Goal: Task Accomplishment & Management: Manage account settings

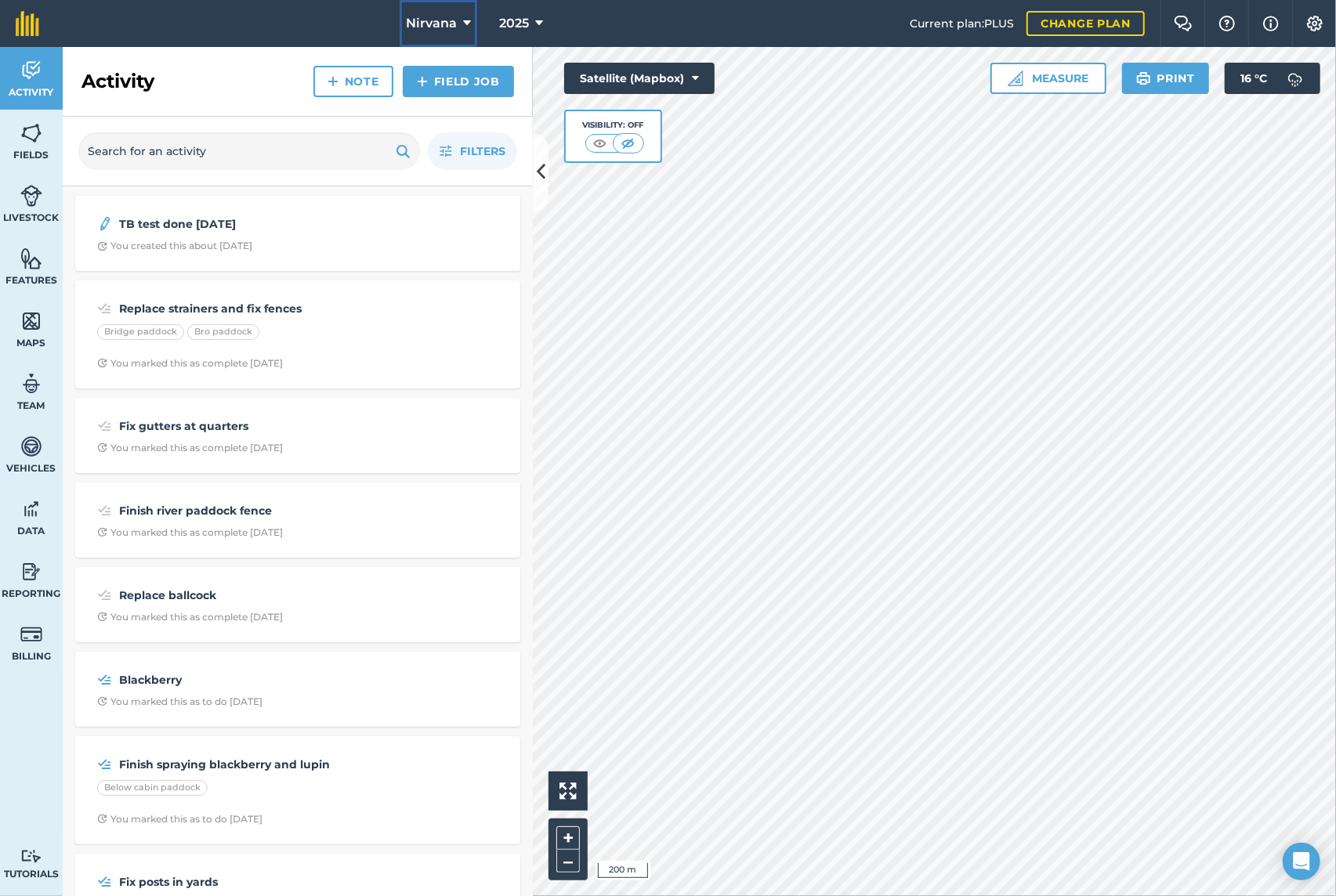
click at [470, 22] on button "Nirvana" at bounding box center [438, 23] width 78 height 47
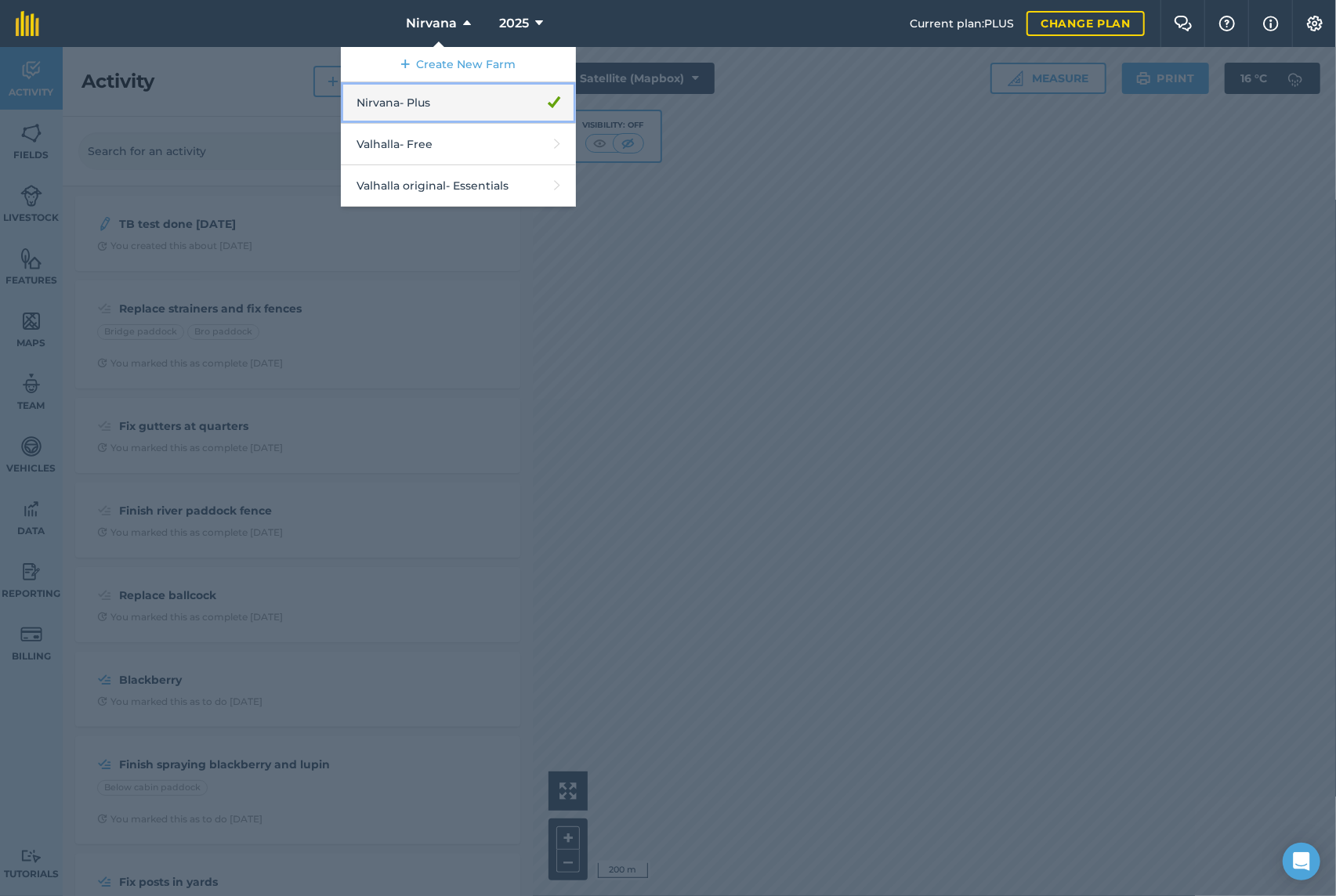
click at [425, 100] on link "Nirvana - Plus" at bounding box center [458, 103] width 235 height 41
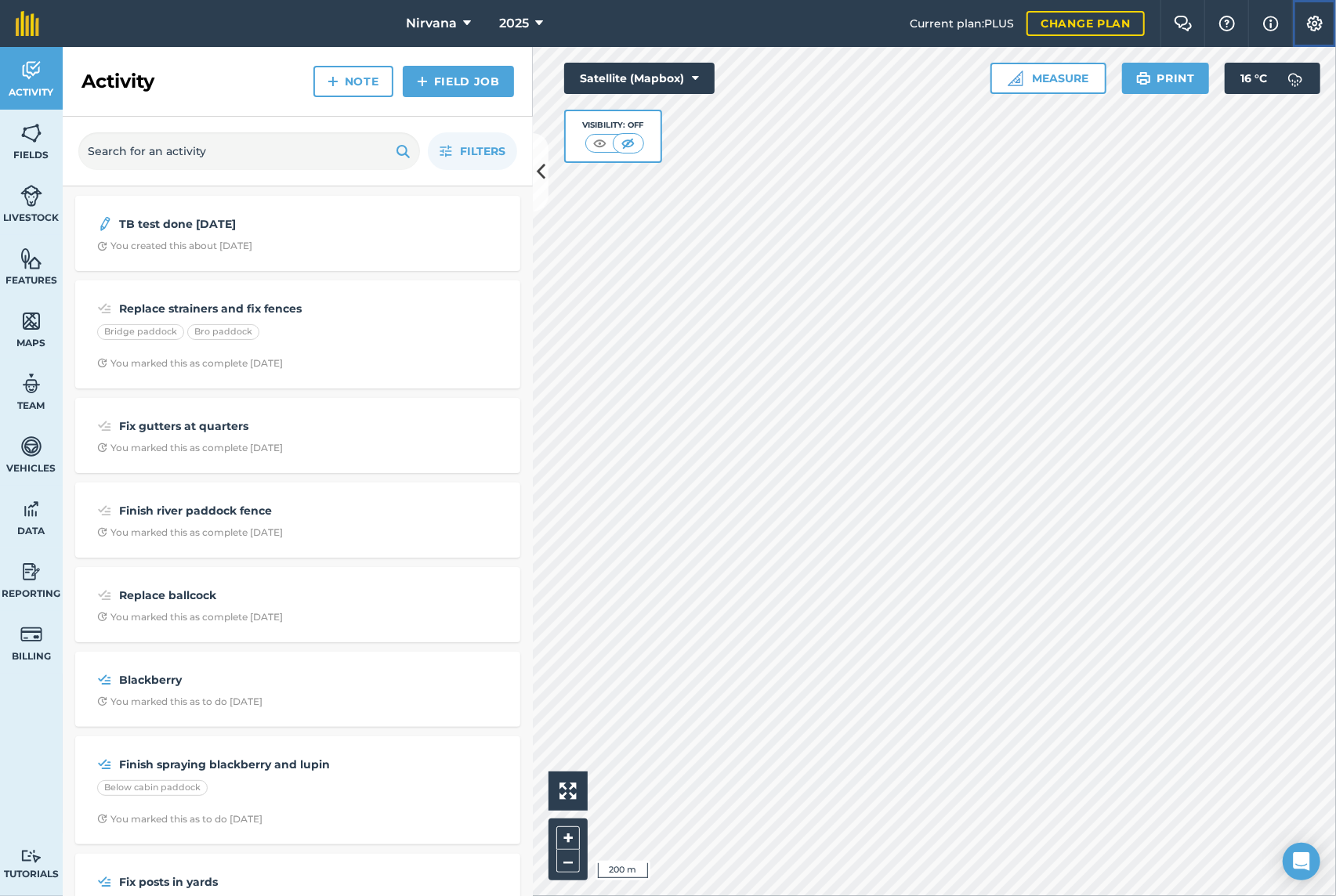
click at [1314, 24] on img at bounding box center [1314, 22] width 19 height 15
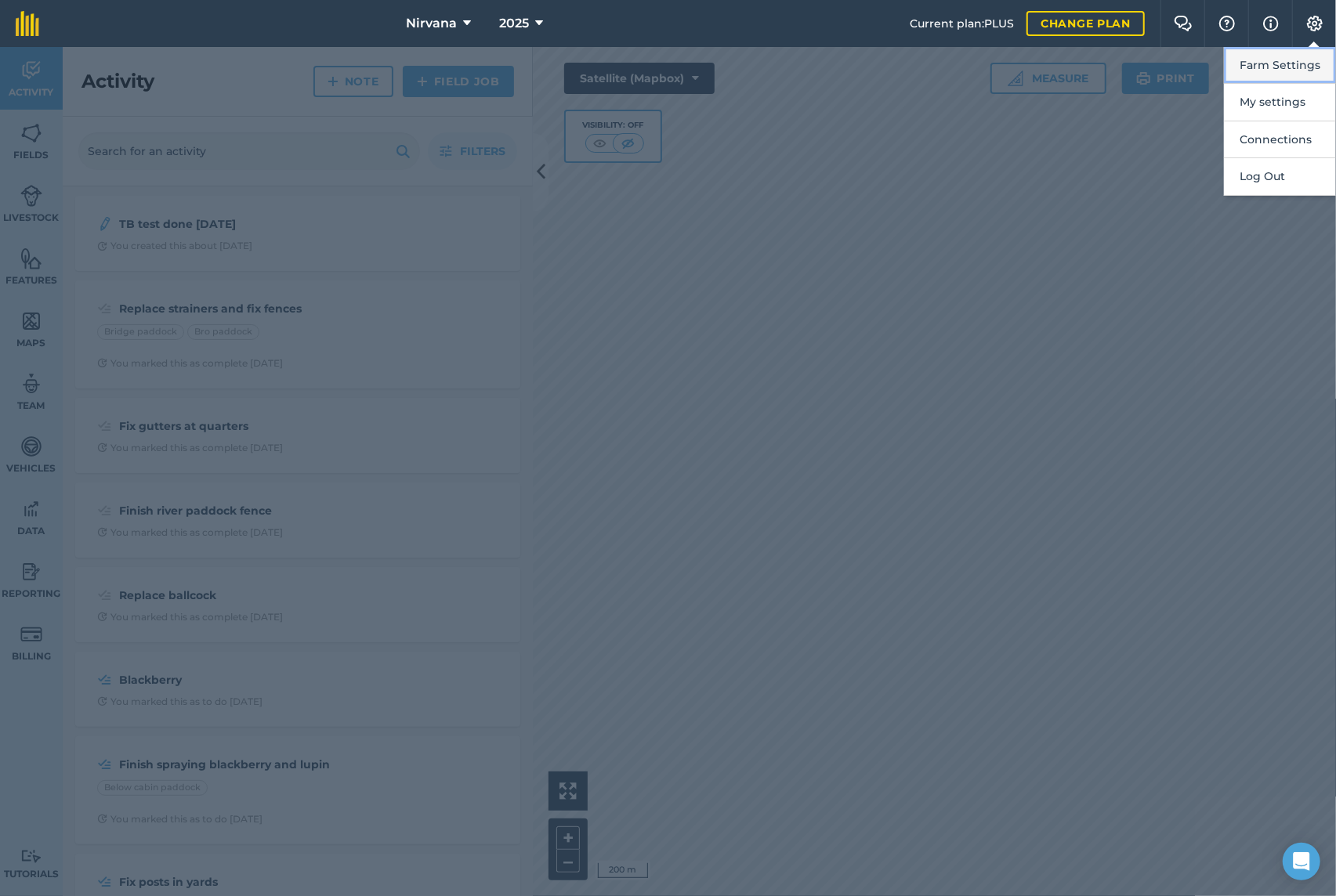
click at [1273, 64] on button "Farm Settings" at bounding box center [1280, 65] width 112 height 37
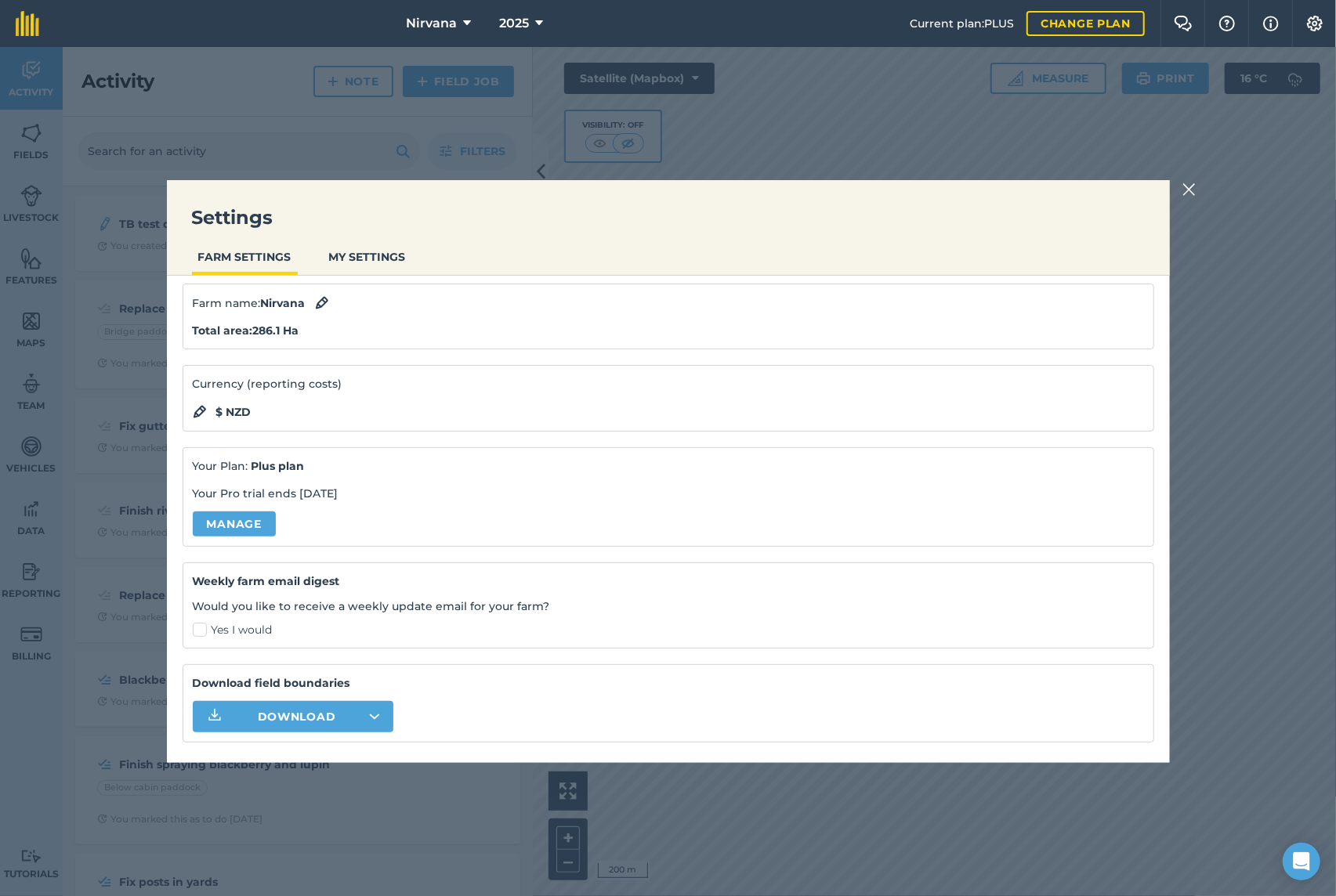
scroll to position [72, 0]
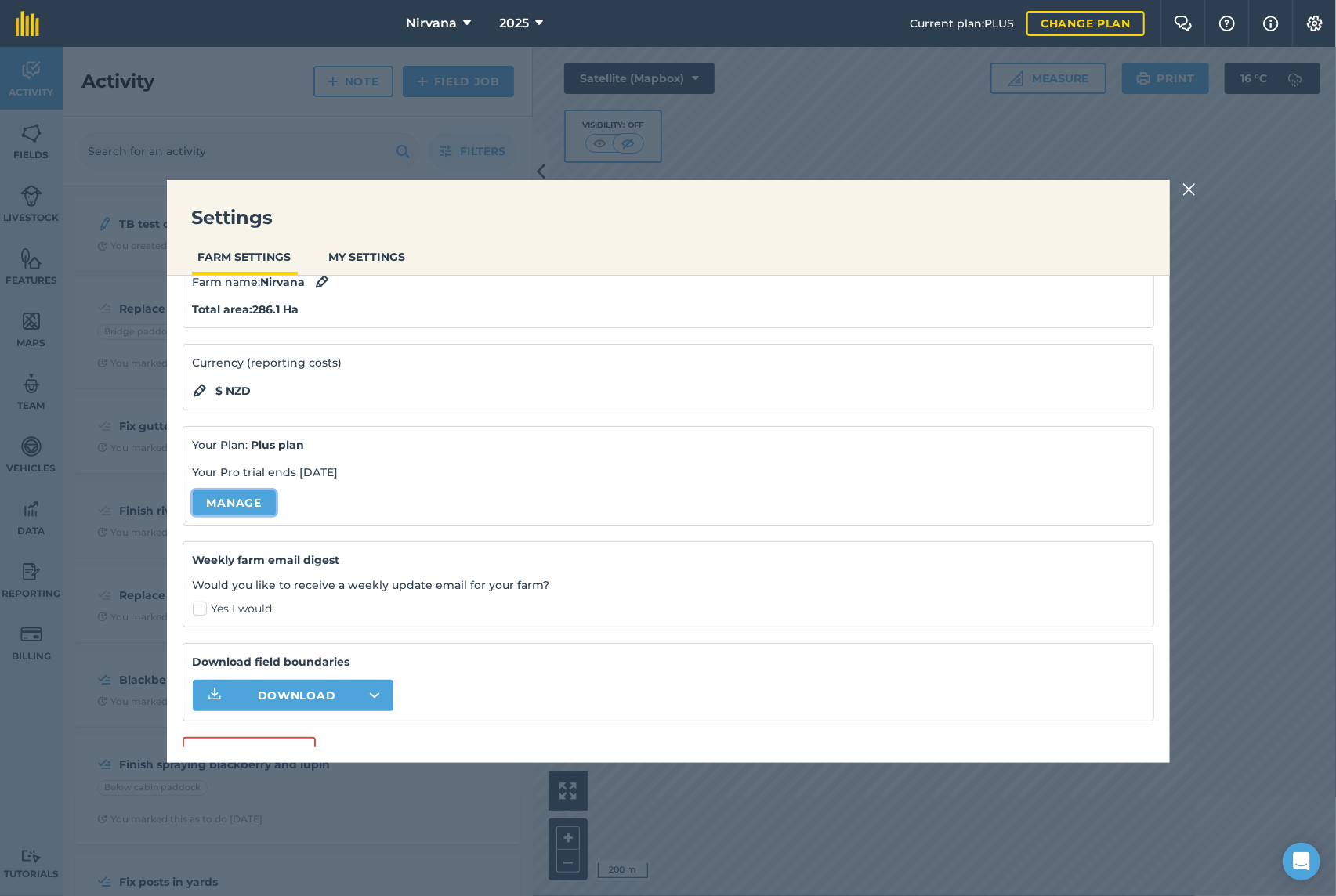
click at [232, 496] on link "Manage" at bounding box center [234, 503] width 83 height 25
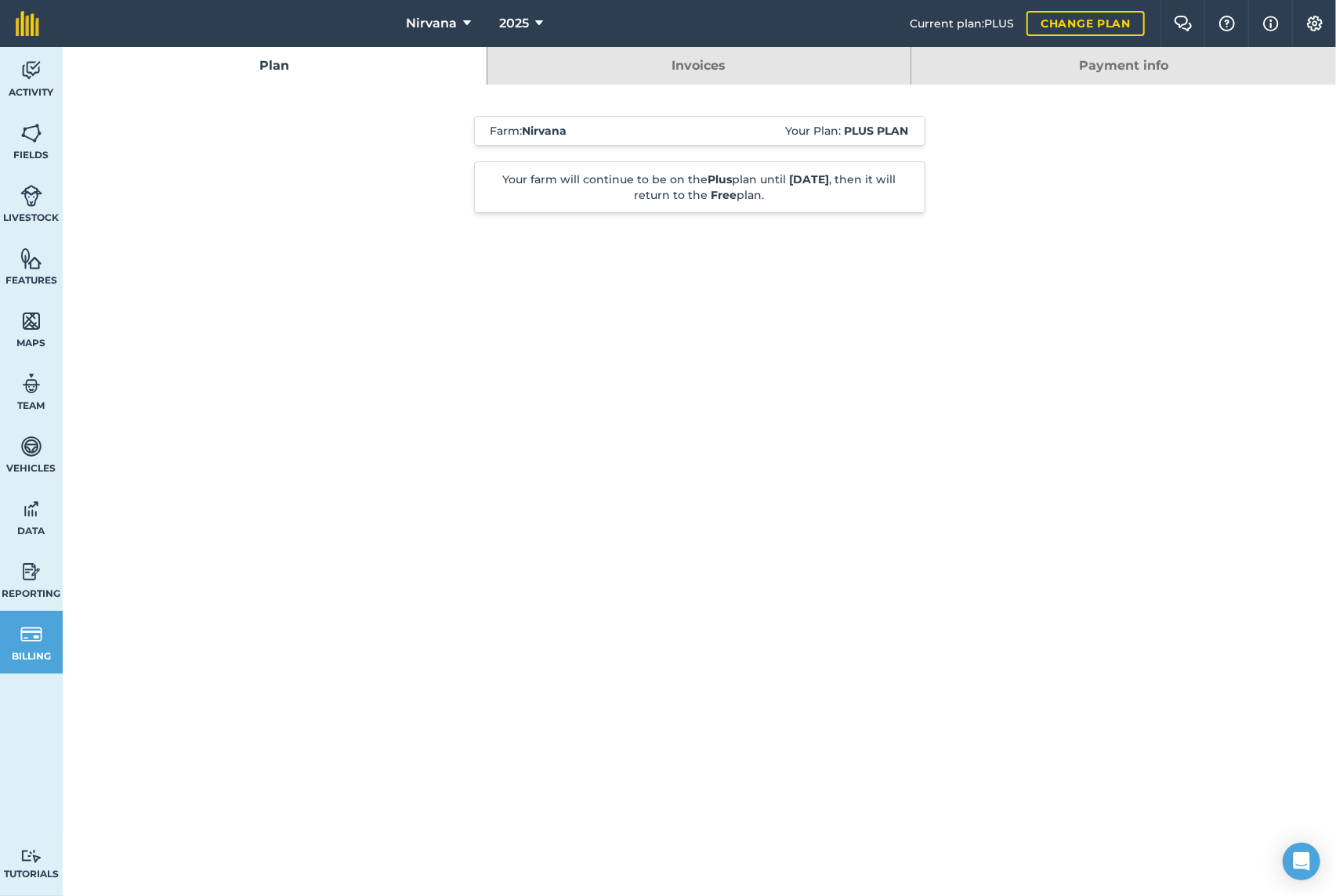
click at [694, 65] on link "Invoices" at bounding box center [699, 65] width 424 height 38
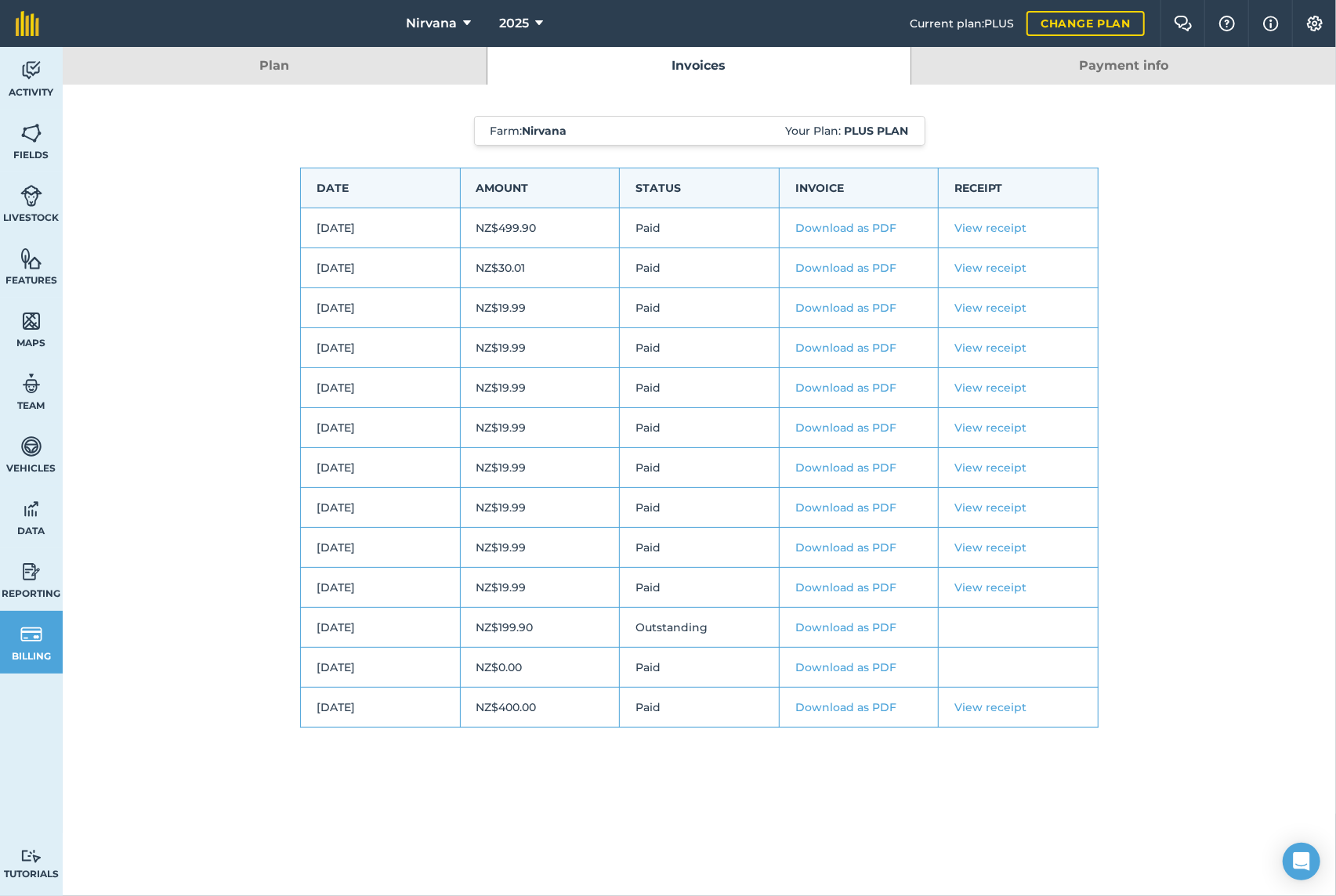
click at [1103, 67] on link "Payment info" at bounding box center [1124, 65] width 425 height 38
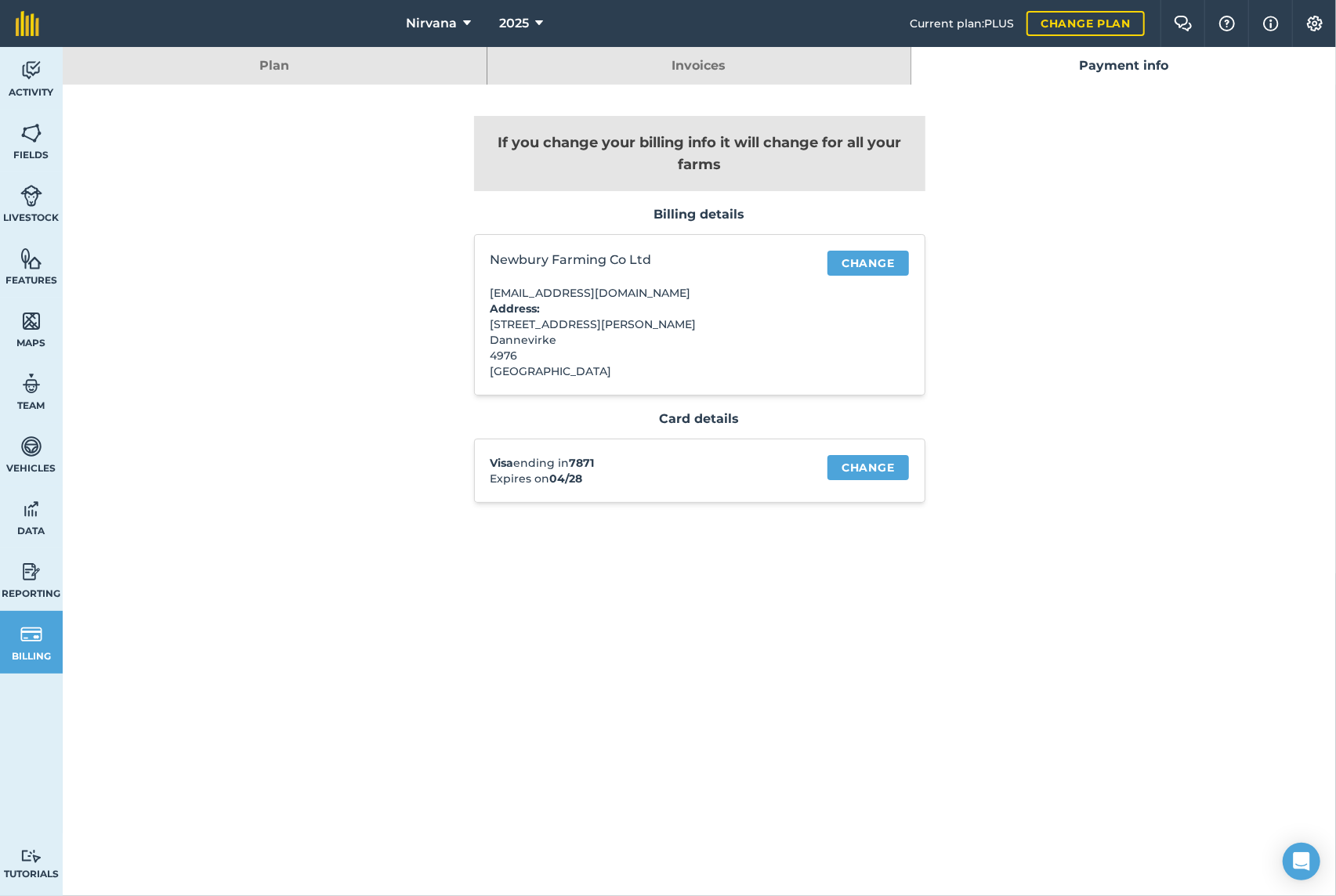
click at [289, 65] on link "Plan" at bounding box center [274, 65] width 424 height 38
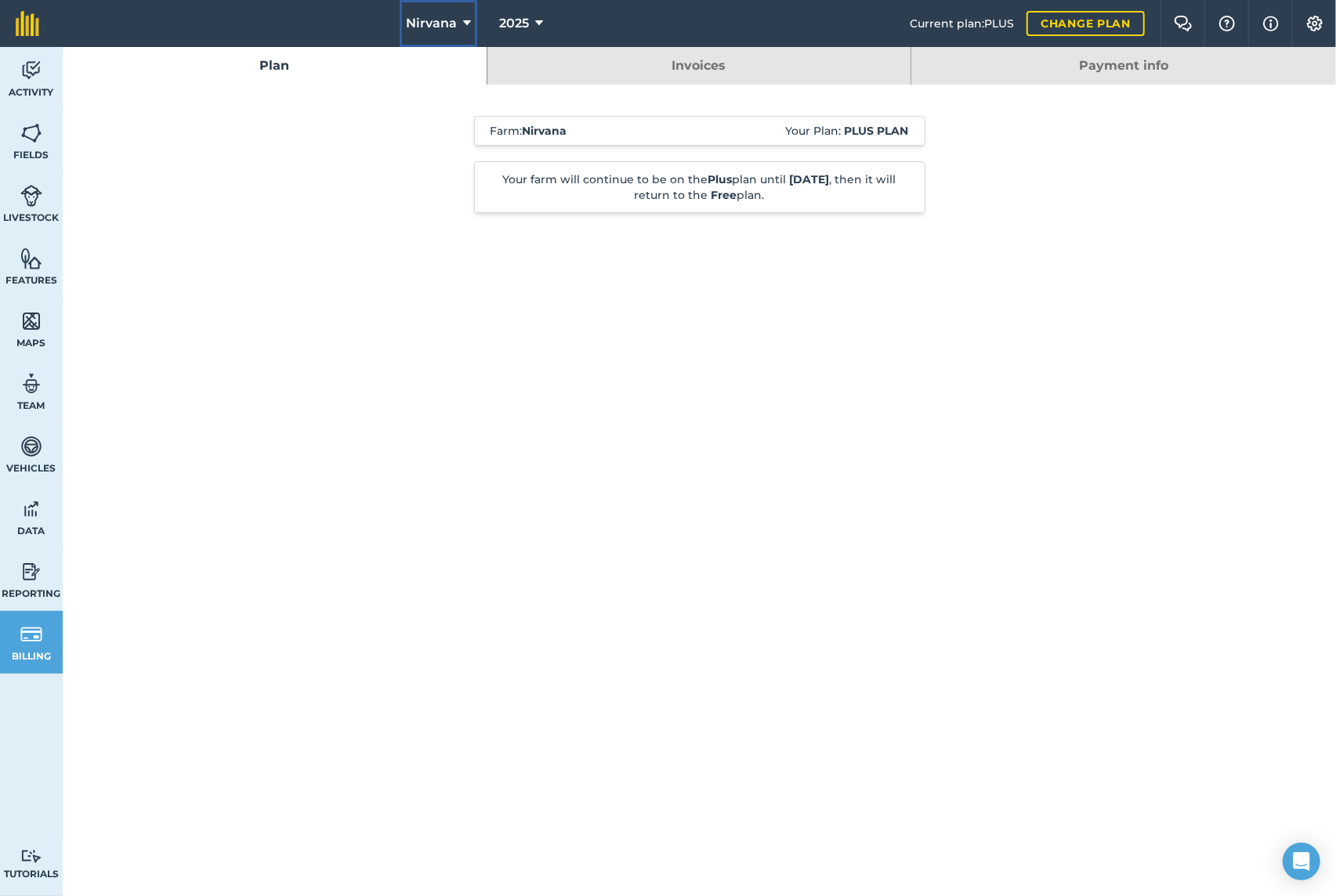
click at [466, 22] on icon at bounding box center [467, 23] width 8 height 19
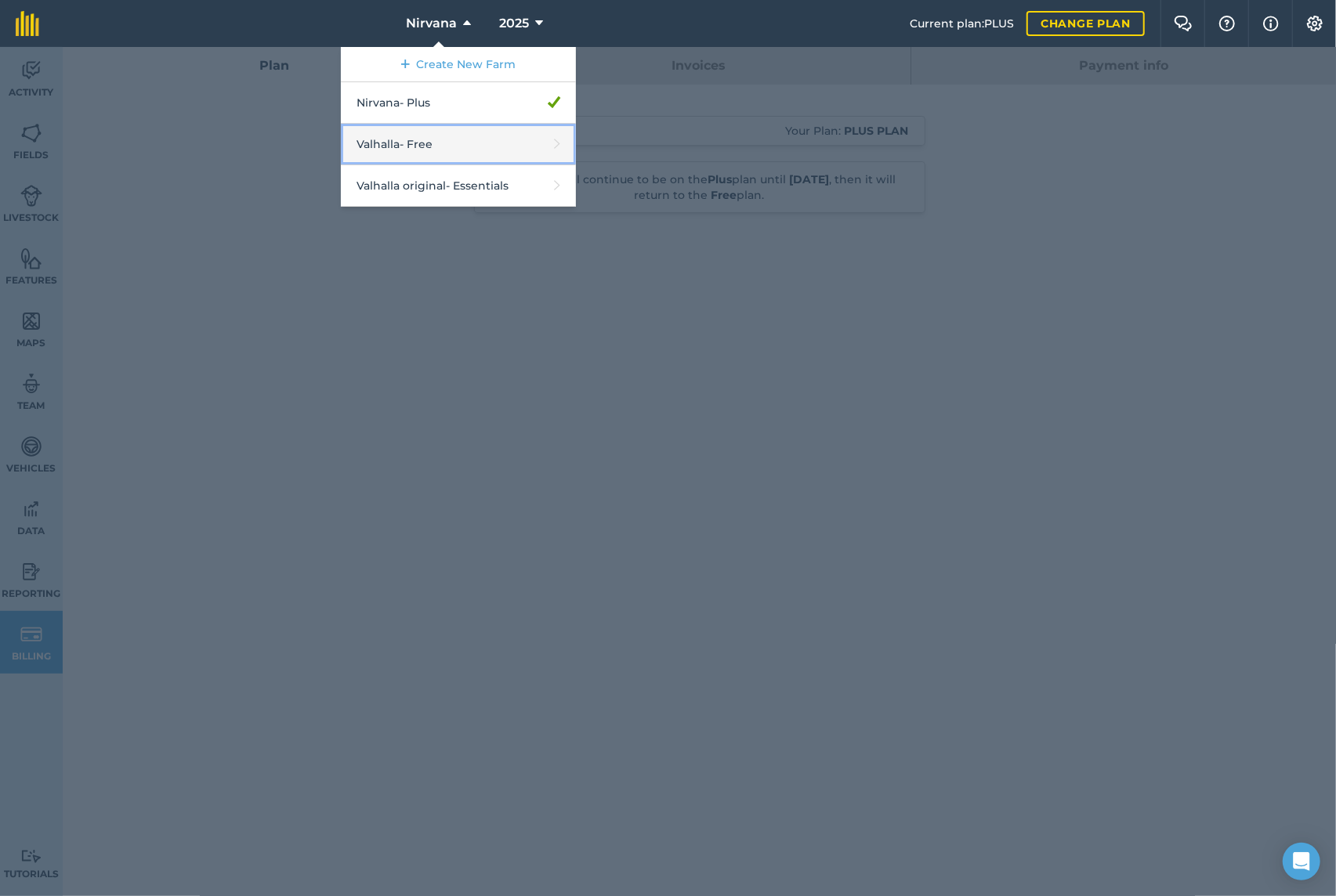
click at [462, 141] on link "Valhalla - Free" at bounding box center [458, 144] width 235 height 41
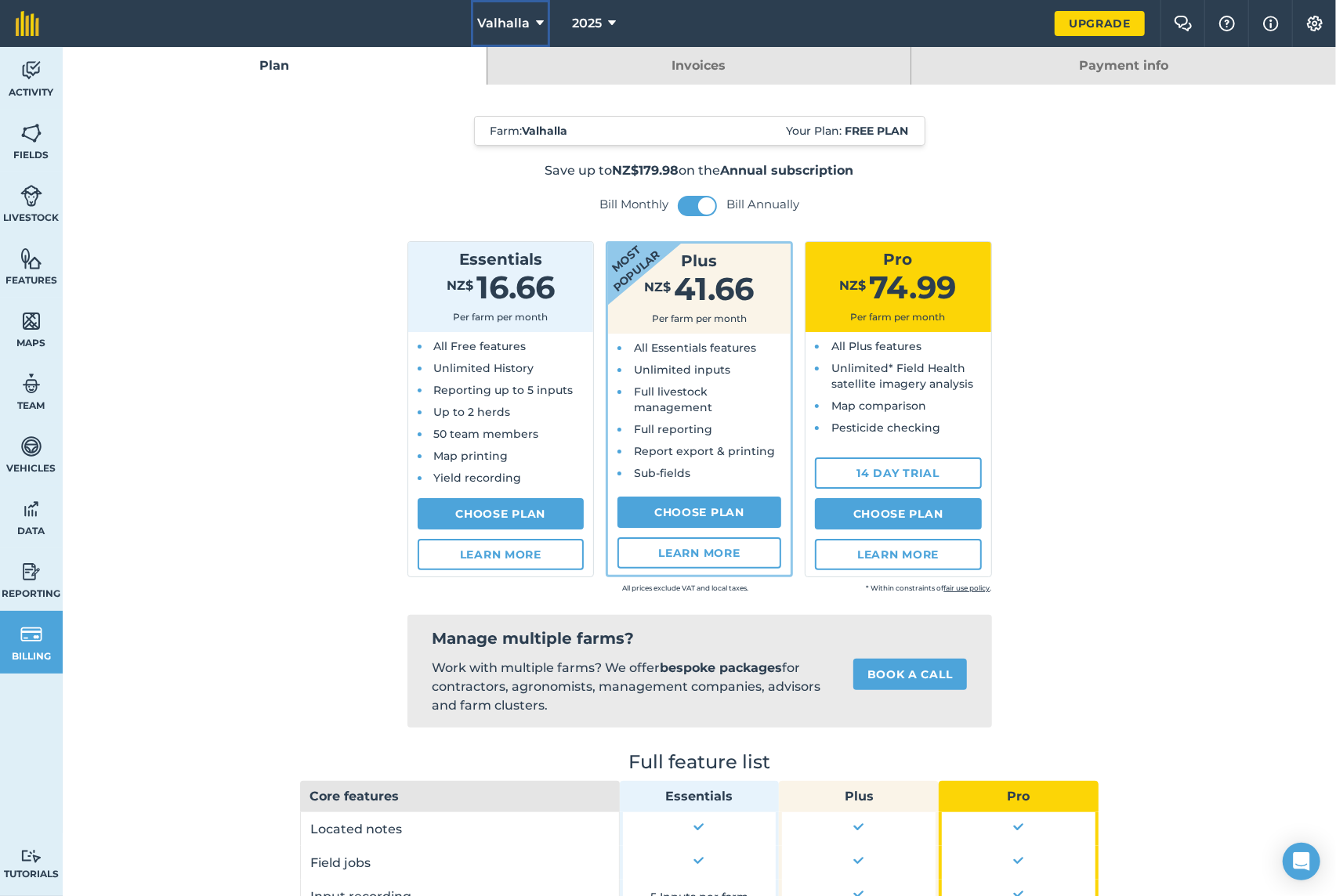
click at [536, 22] on icon at bounding box center [539, 23] width 8 height 19
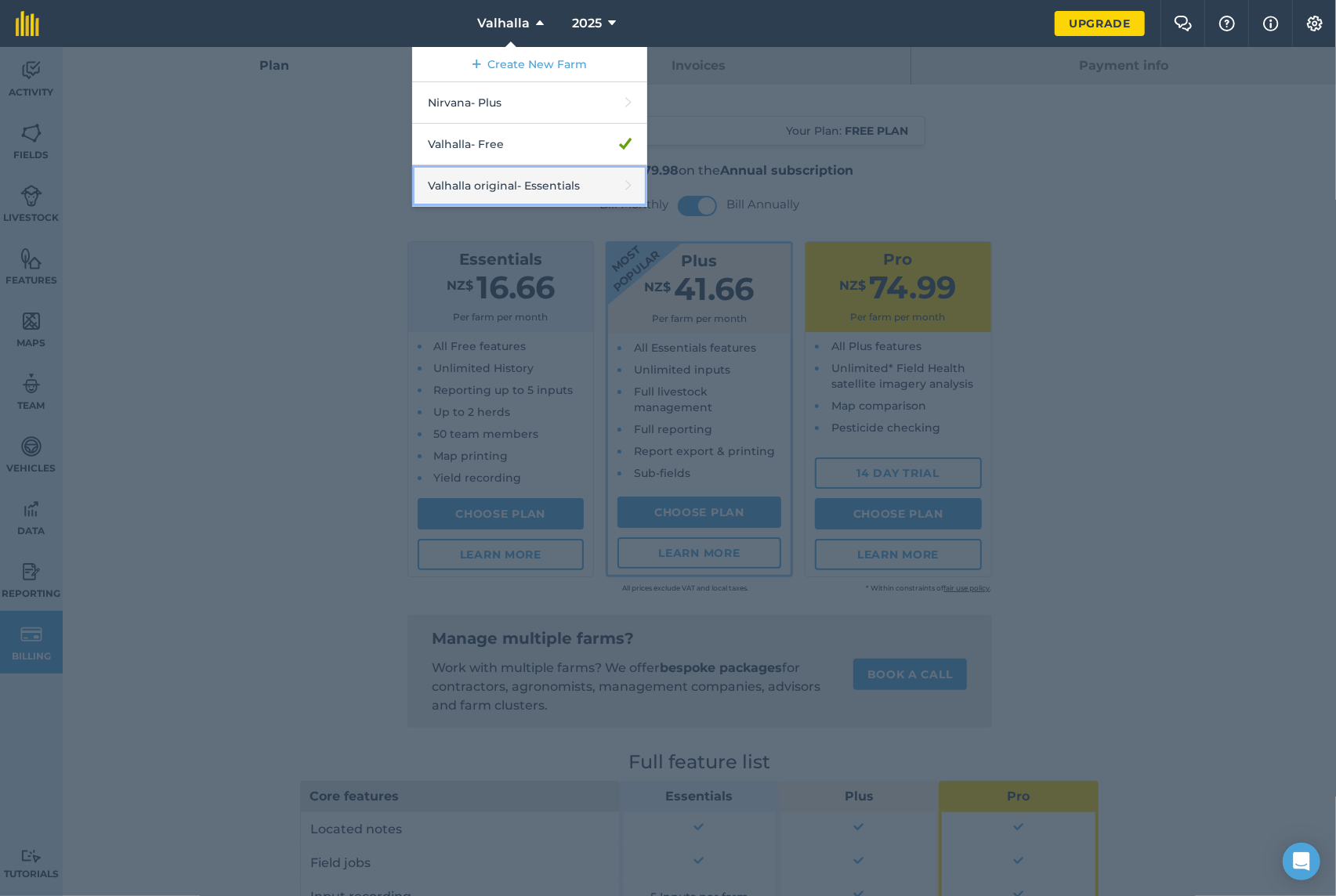
click at [504, 185] on link "Valhalla original - Essentials" at bounding box center [530, 186] width 235 height 41
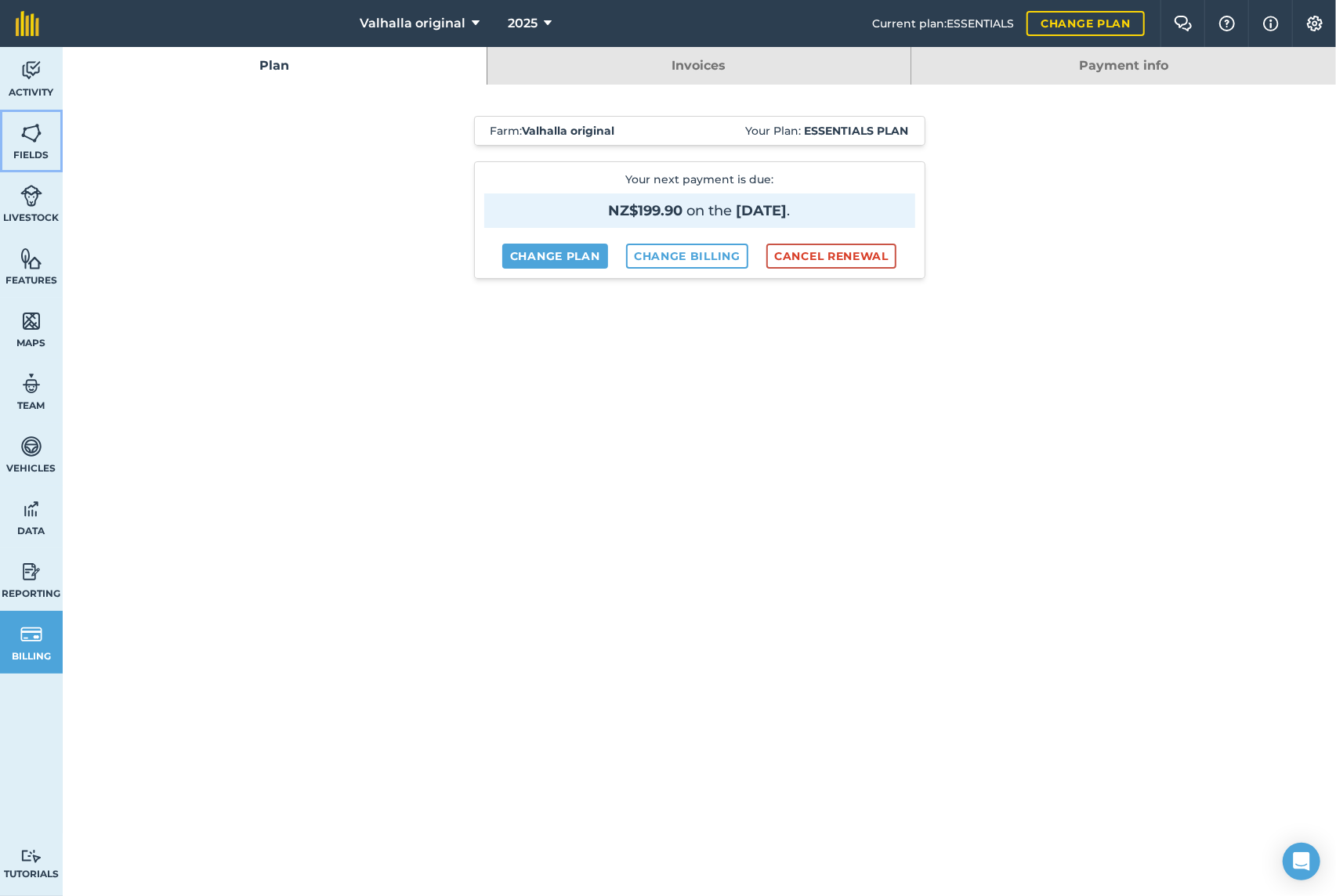
click at [33, 139] on img at bounding box center [31, 134] width 22 height 23
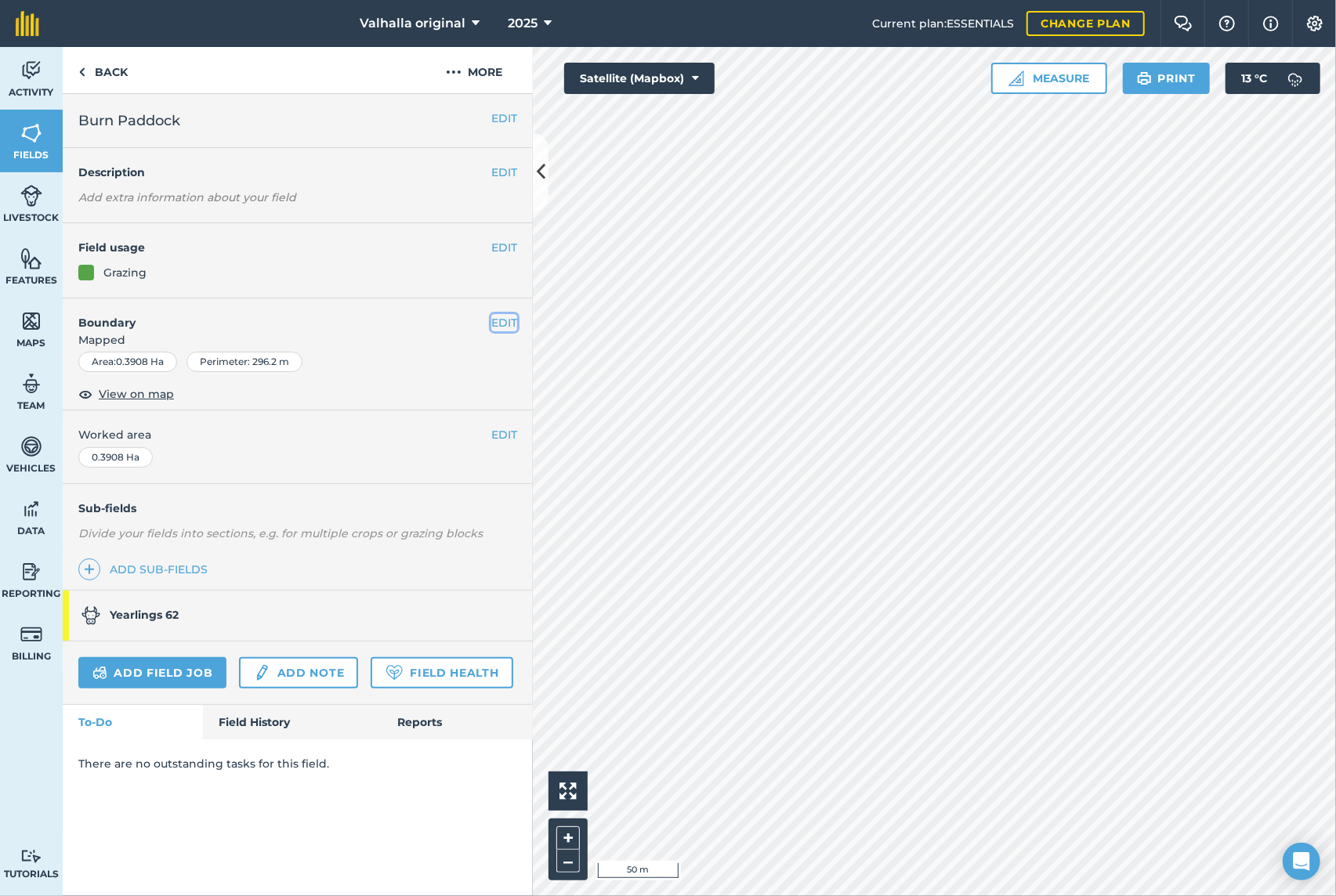
click at [496, 321] on button "EDIT" at bounding box center [504, 323] width 26 height 17
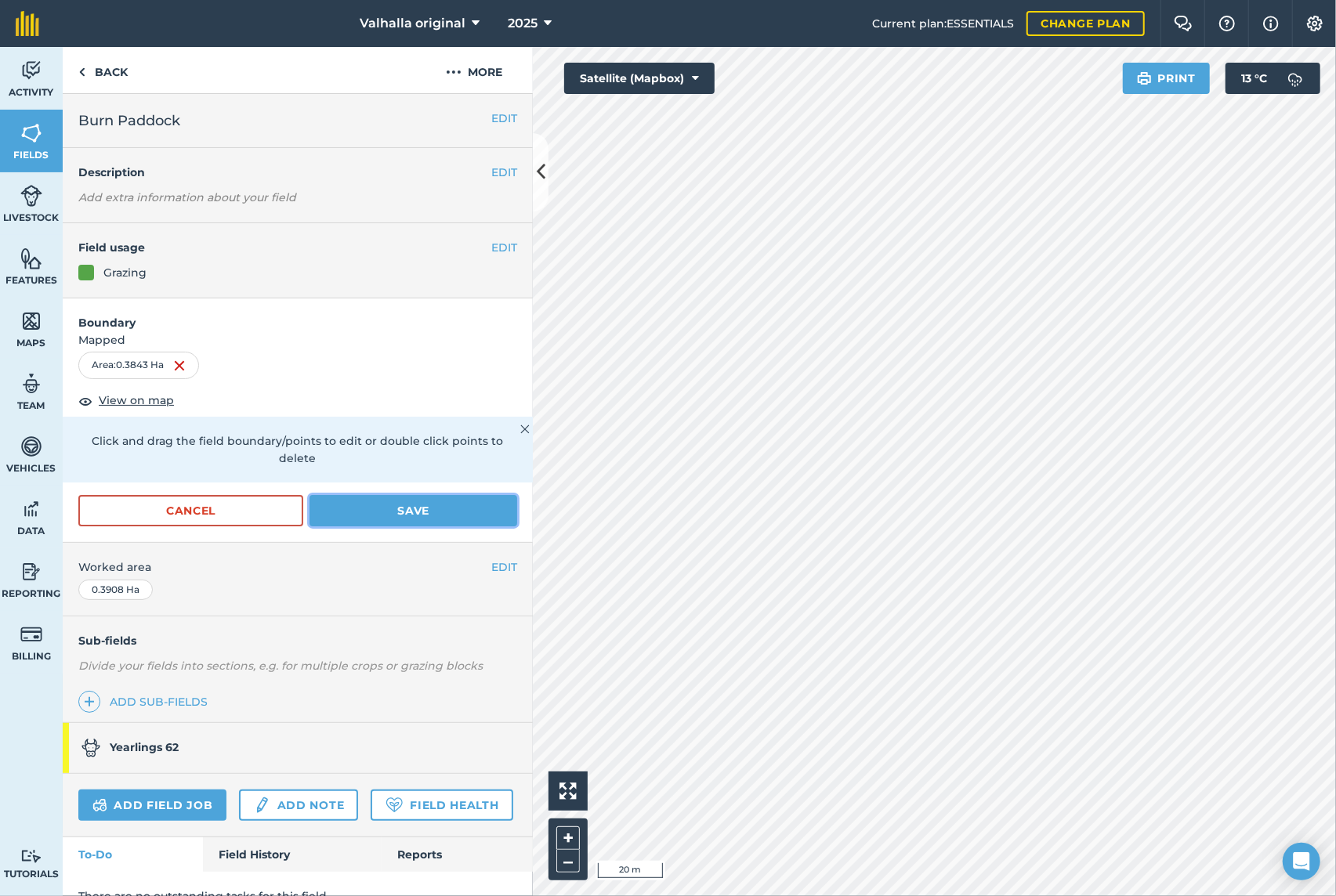
click at [420, 507] on button "Save" at bounding box center [413, 511] width 208 height 31
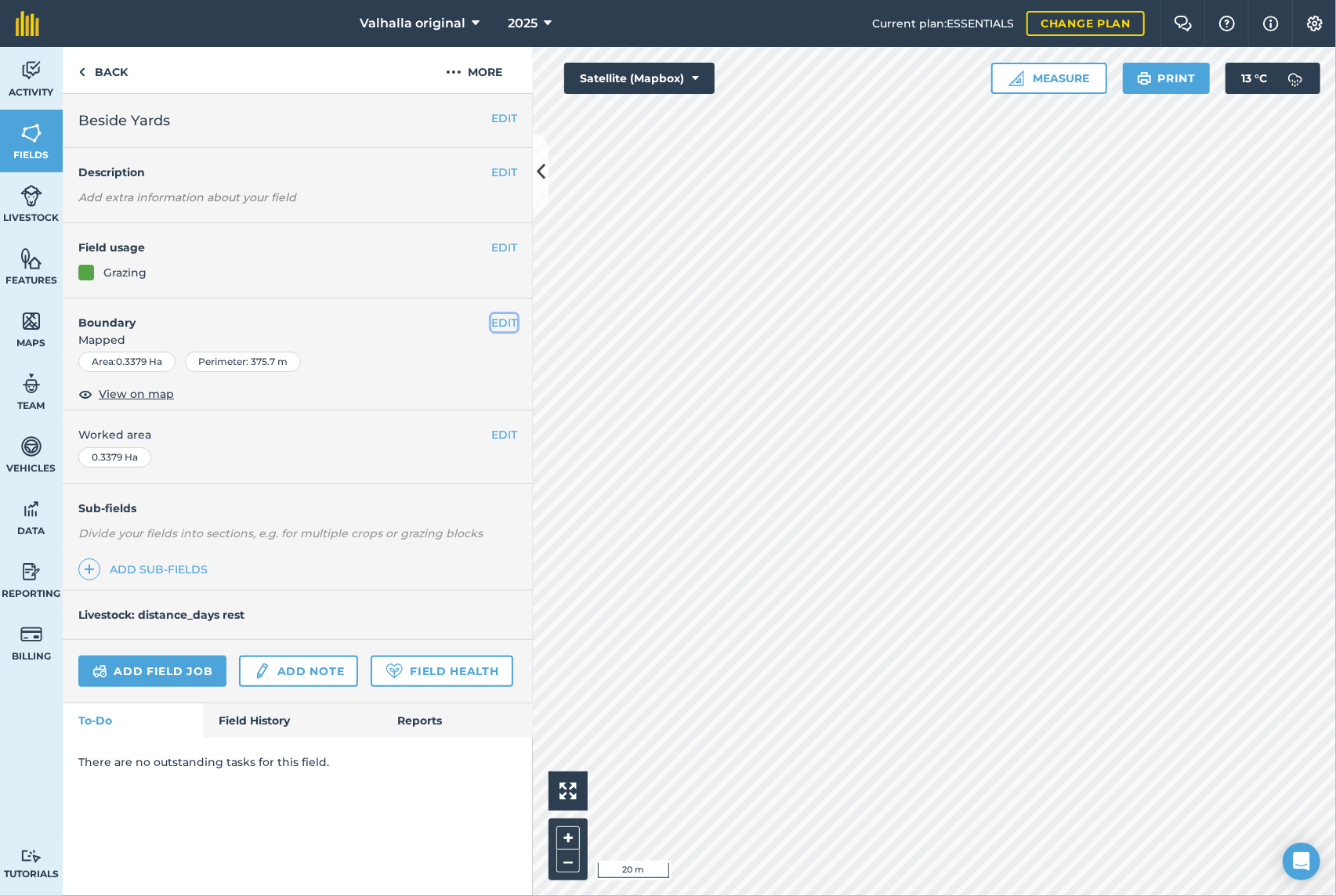
click at [503, 318] on button "EDIT" at bounding box center [504, 323] width 26 height 17
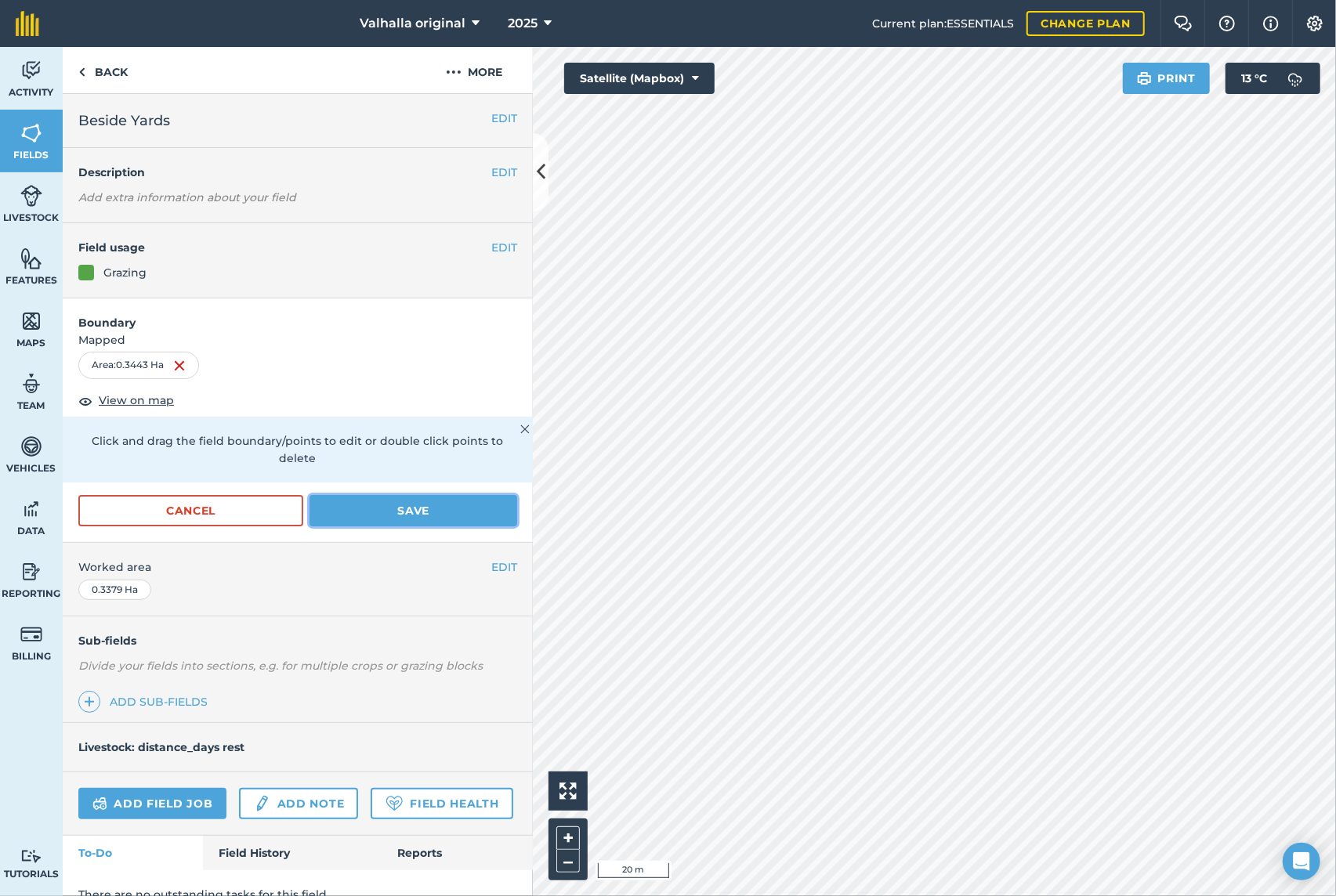
click at [396, 505] on button "Save" at bounding box center [413, 511] width 208 height 31
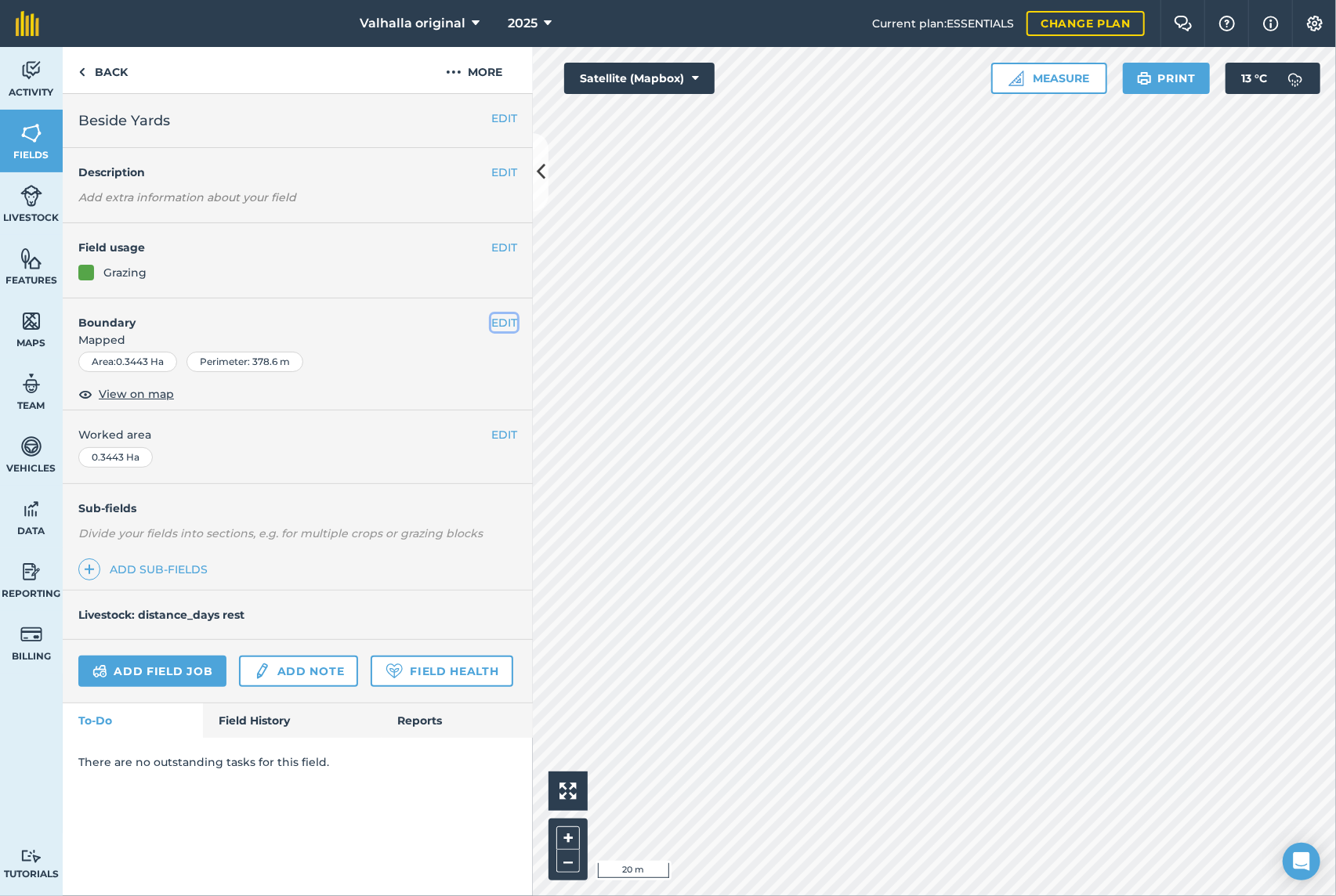
click at [506, 322] on button "EDIT" at bounding box center [504, 323] width 26 height 17
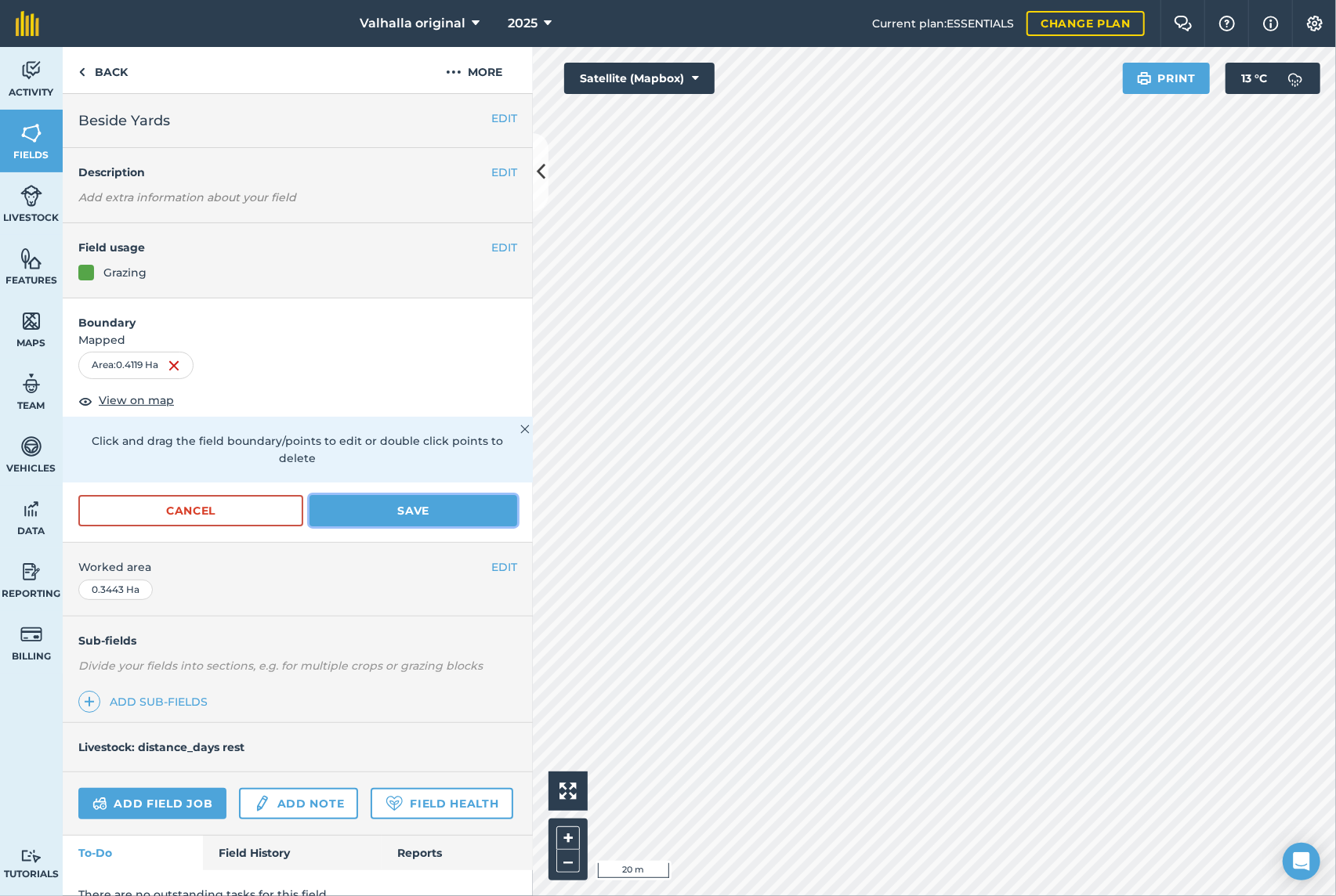
click at [387, 504] on button "Save" at bounding box center [413, 511] width 208 height 31
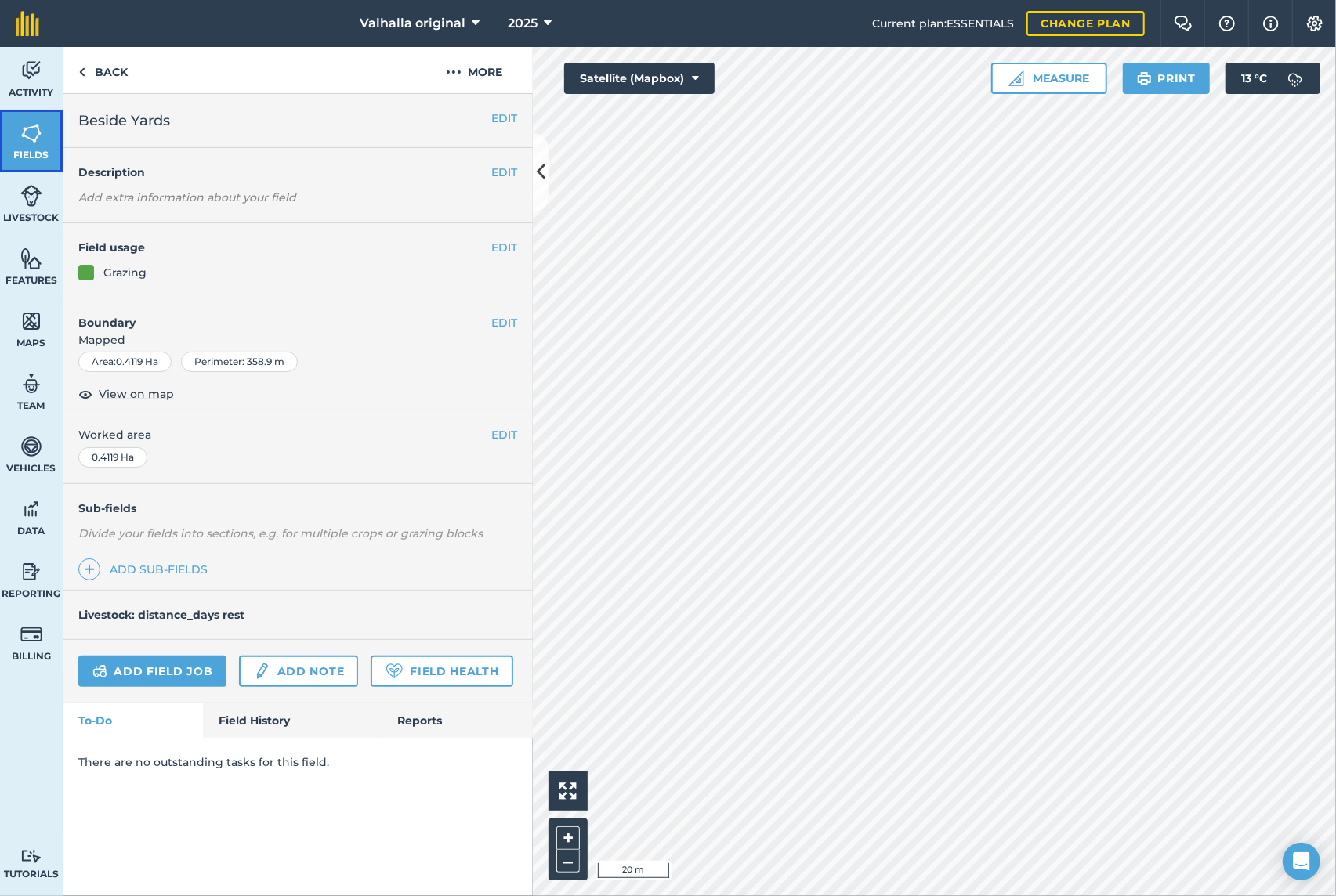
click at [28, 134] on img at bounding box center [31, 134] width 22 height 23
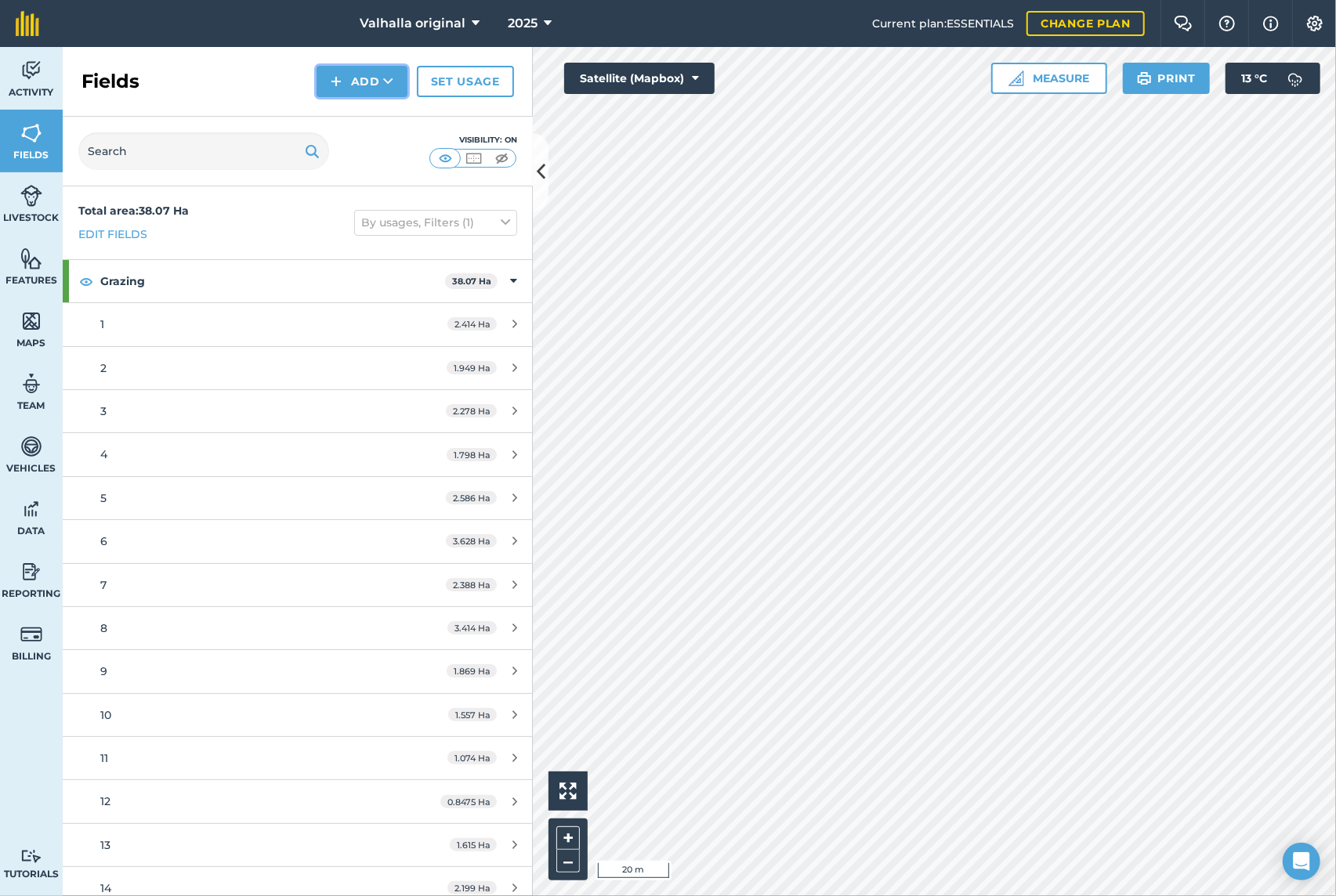
click at [366, 78] on button "Add" at bounding box center [361, 81] width 91 height 31
click at [360, 118] on link "Draw" at bounding box center [362, 116] width 86 height 34
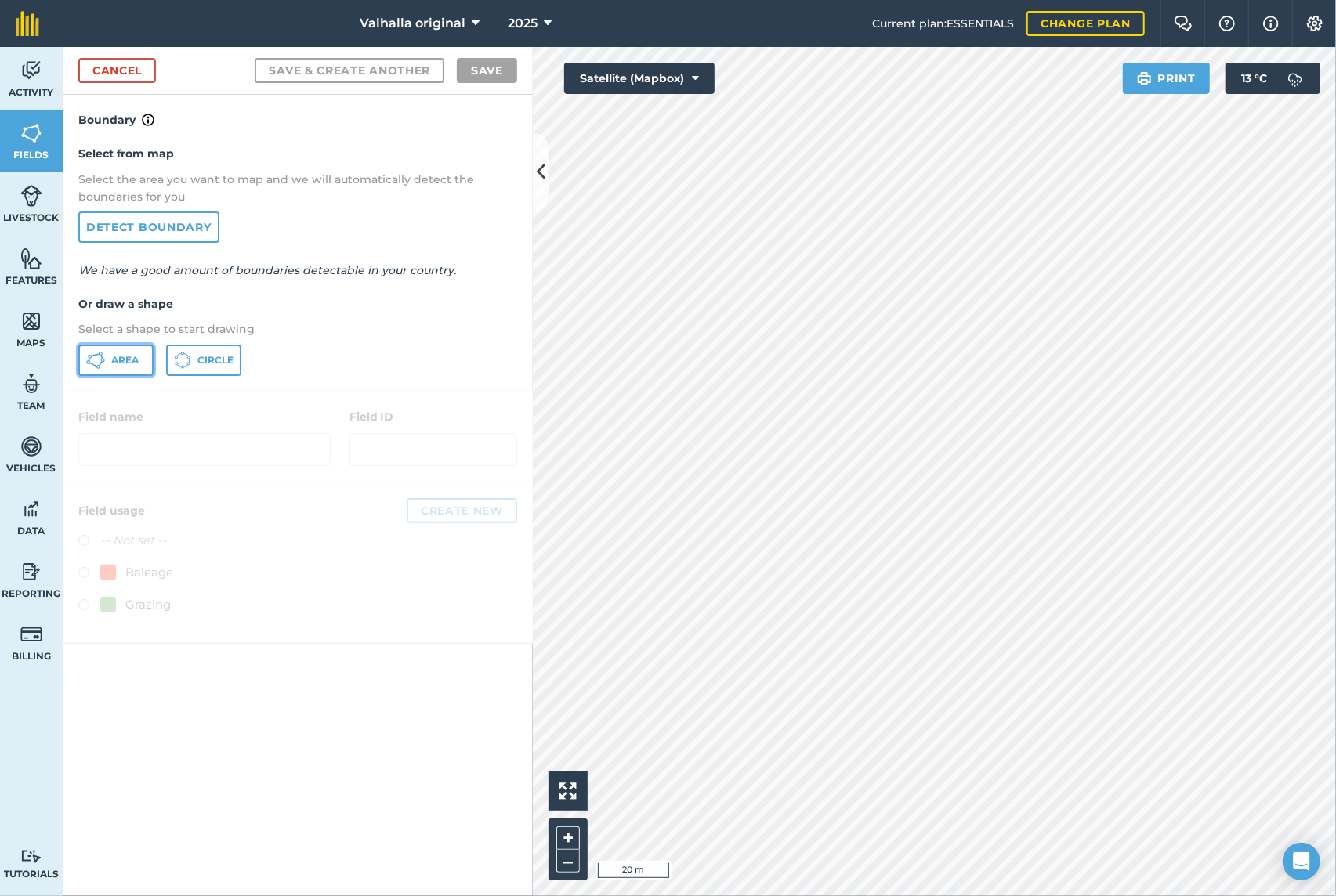
click at [106, 357] on button "Area" at bounding box center [116, 360] width 75 height 31
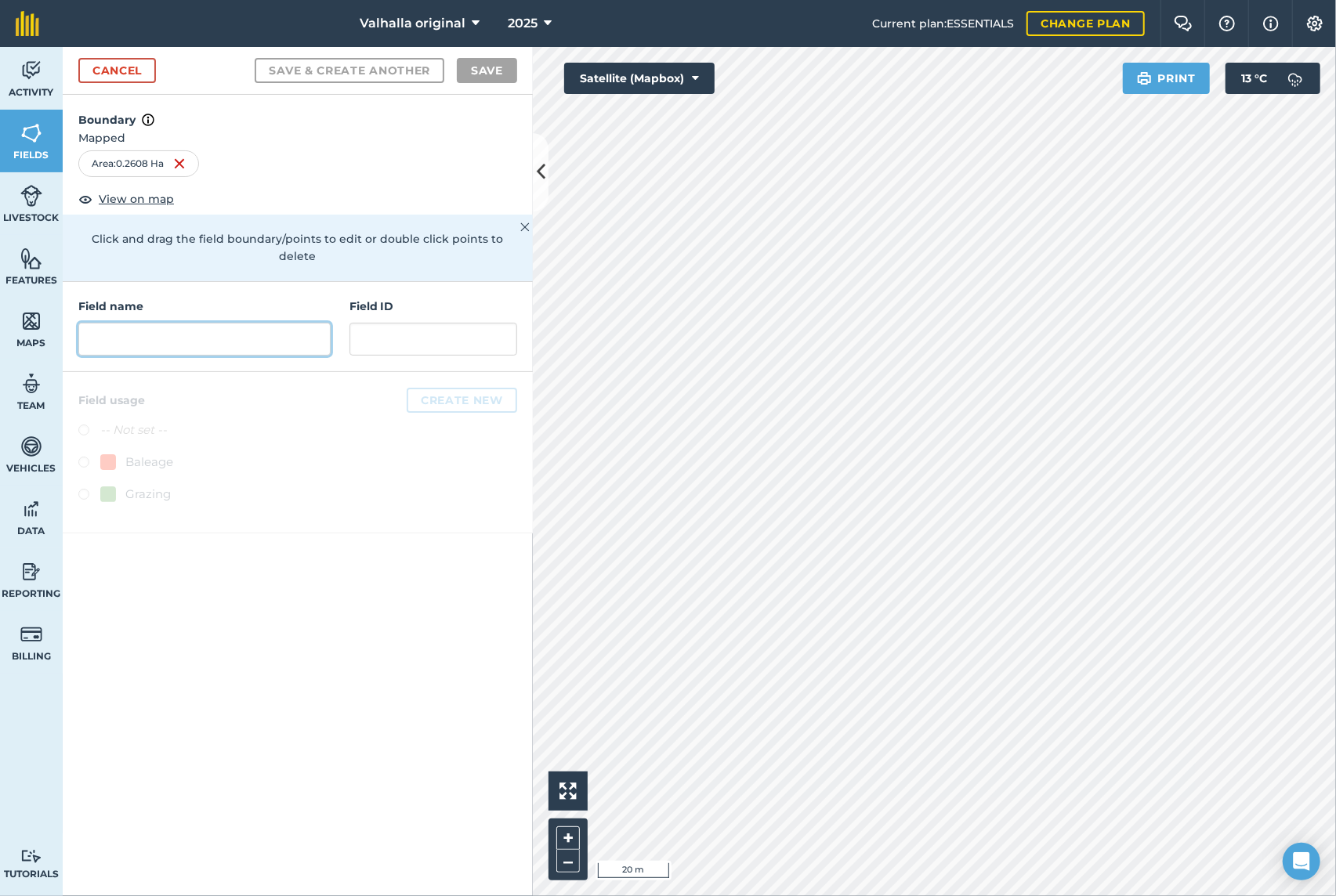
click at [211, 323] on input "text" at bounding box center [204, 339] width 253 height 33
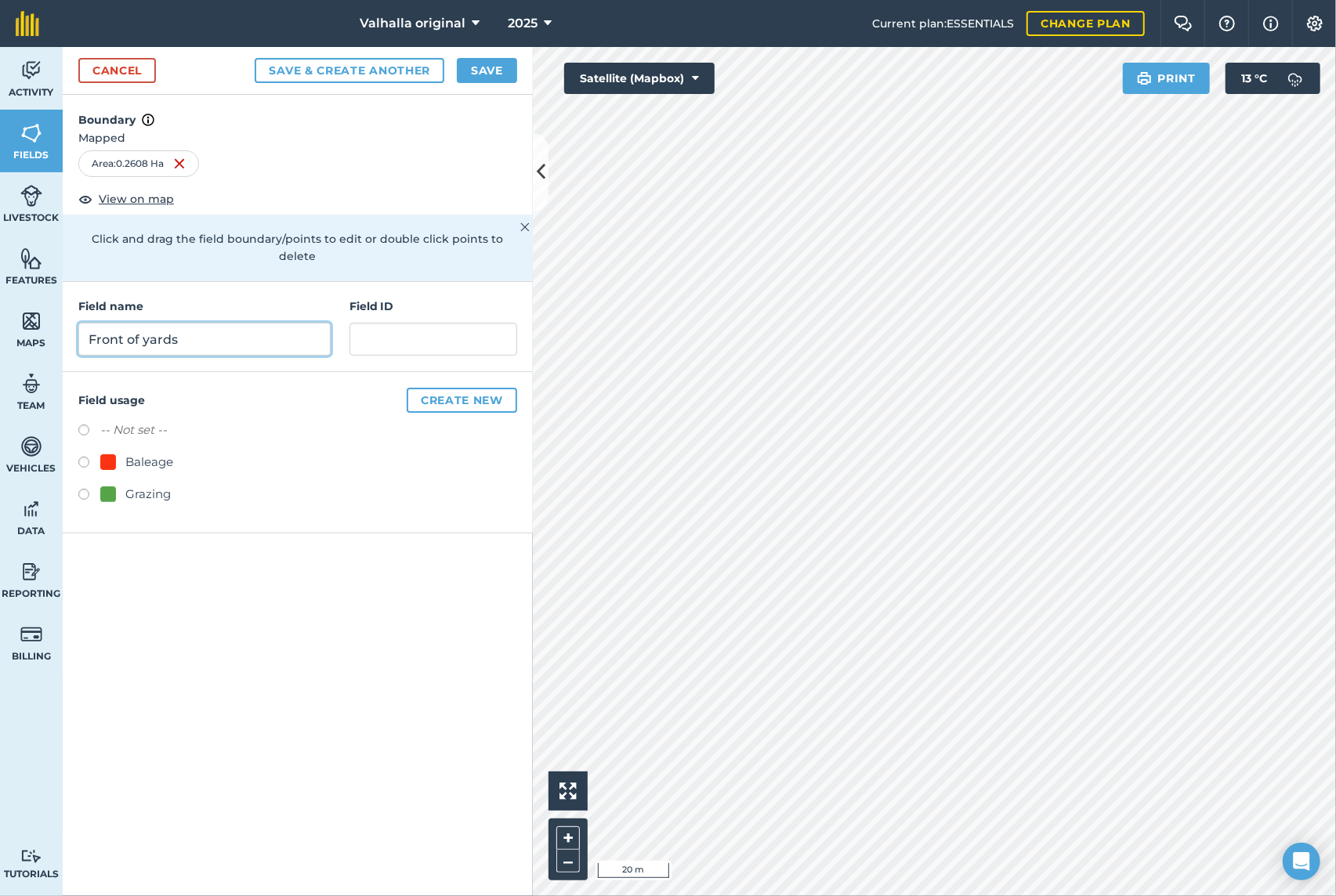
type input "Front of yards"
click at [85, 489] on label at bounding box center [89, 496] width 22 height 15
radio input "true"
click at [488, 72] on button "Save" at bounding box center [487, 71] width 60 height 25
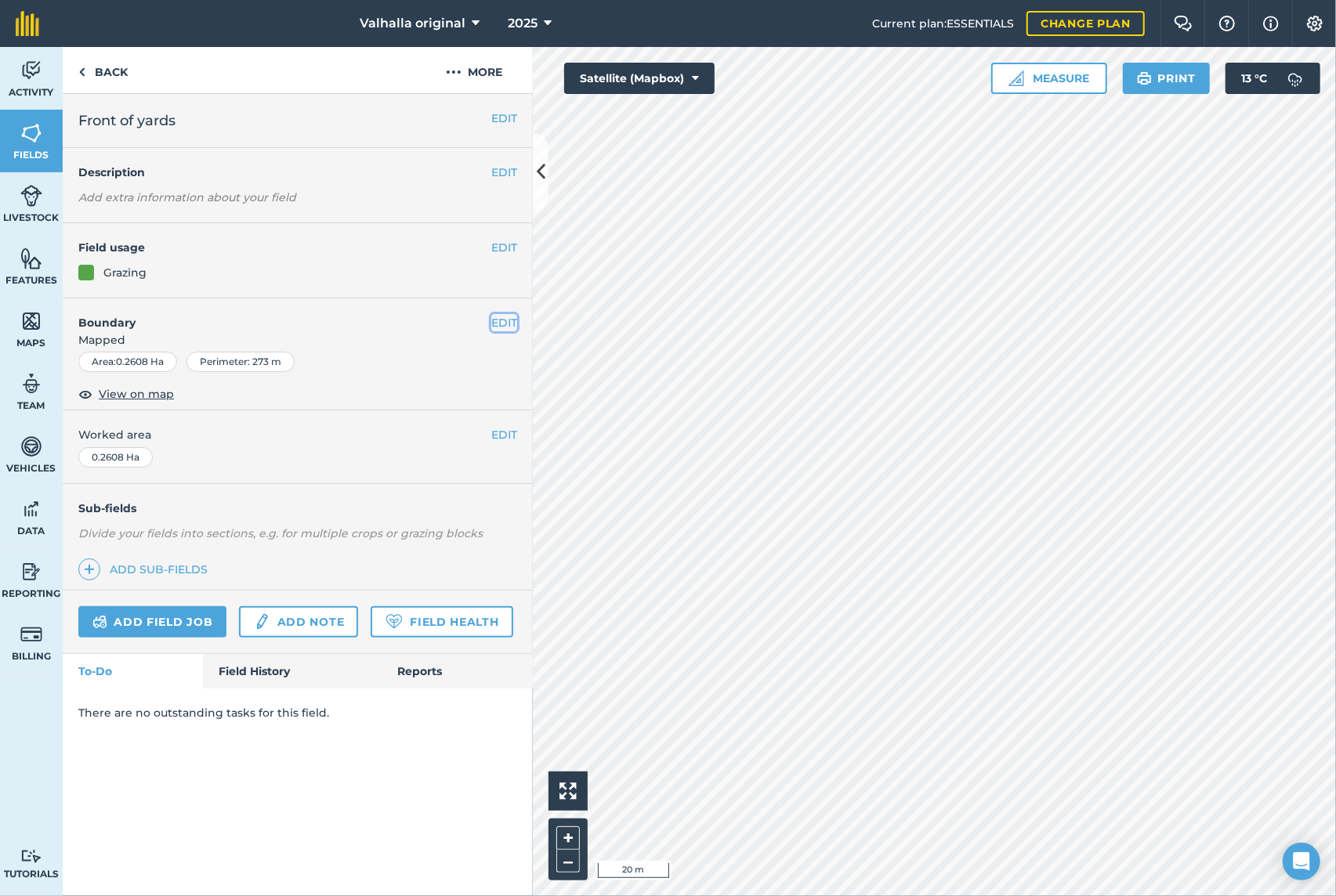
click at [504, 323] on button "EDIT" at bounding box center [504, 323] width 26 height 17
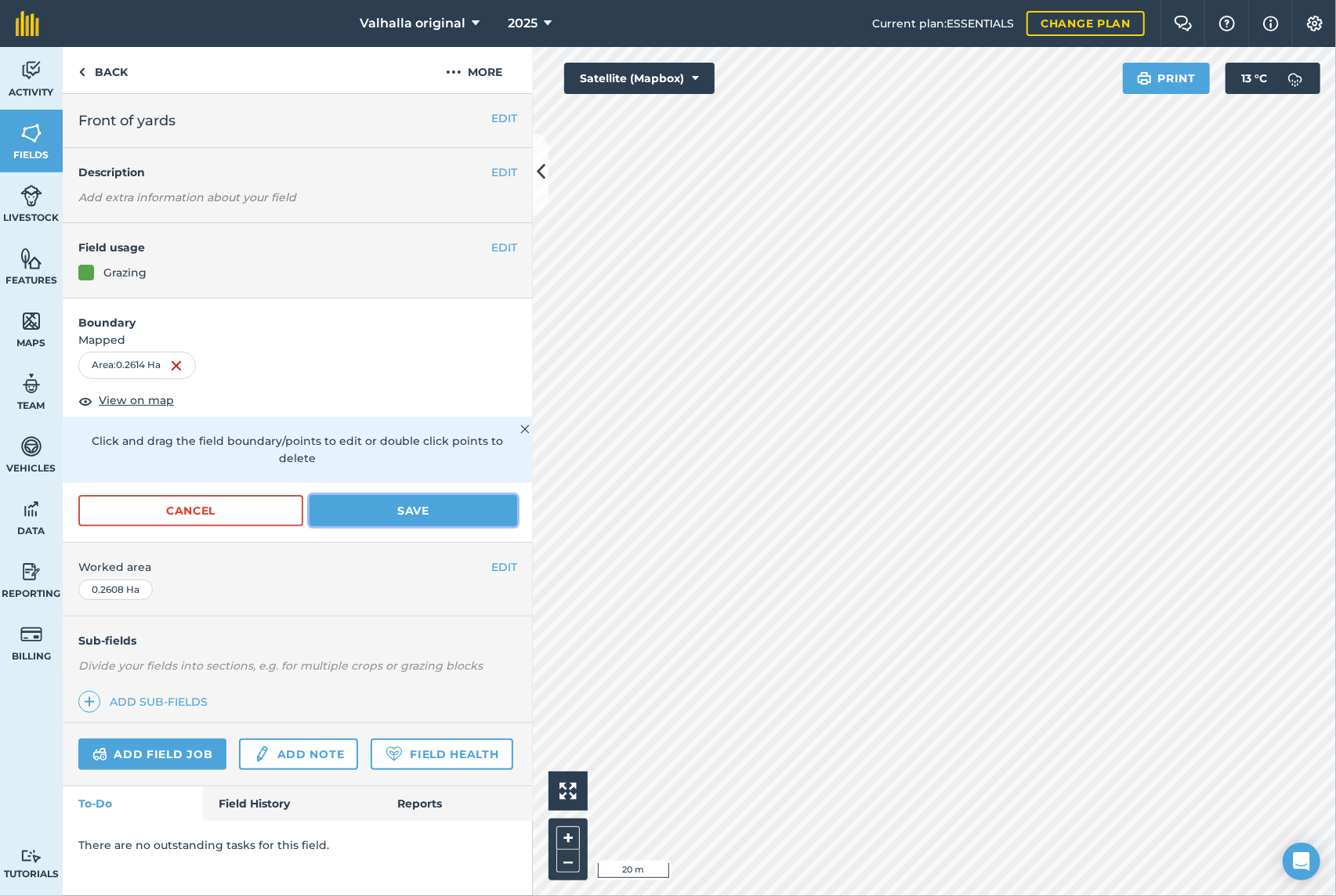
click at [404, 495] on button "Save" at bounding box center [413, 511] width 208 height 31
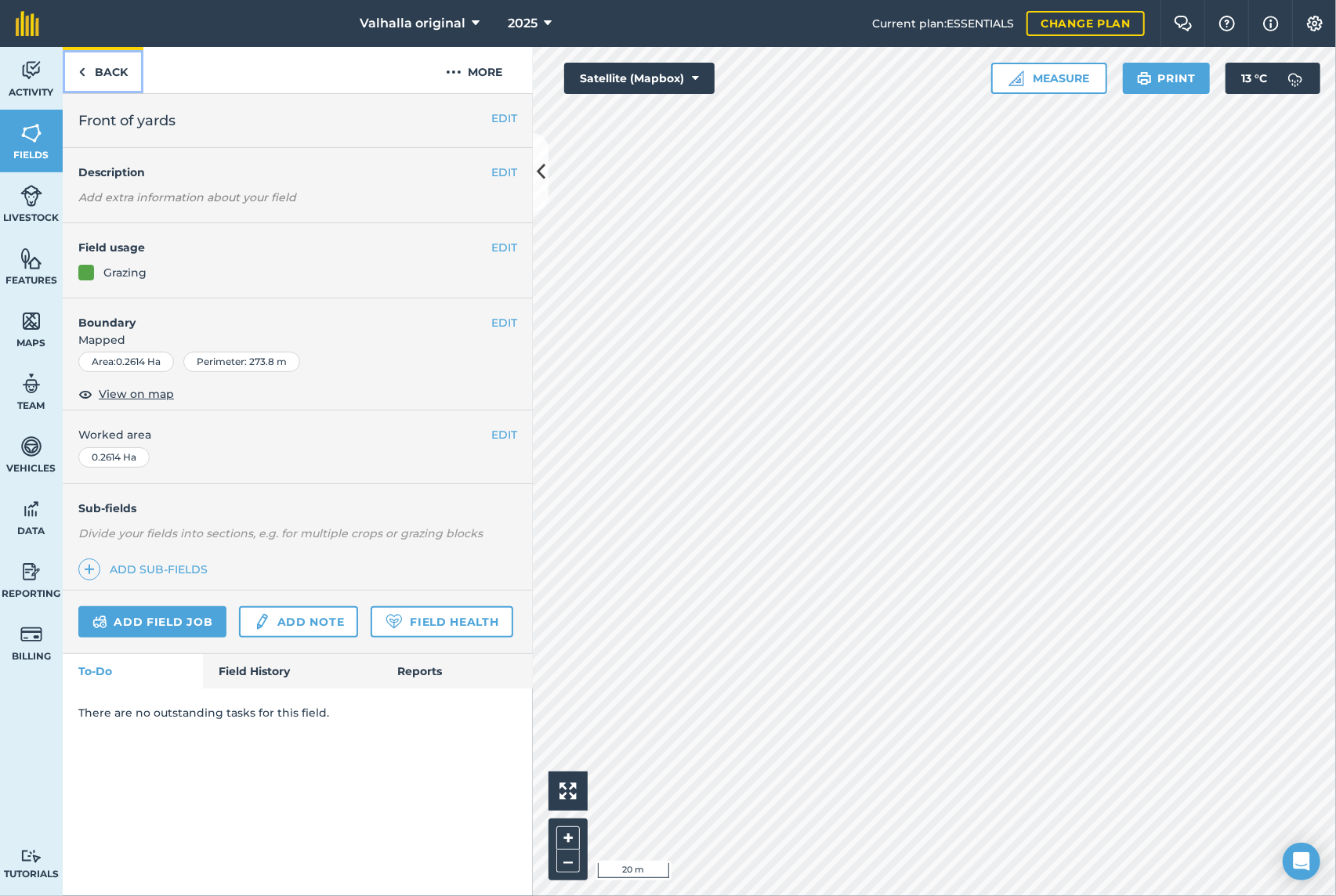
click at [106, 71] on link "Back" at bounding box center [103, 70] width 81 height 47
click at [30, 131] on img at bounding box center [31, 134] width 22 height 23
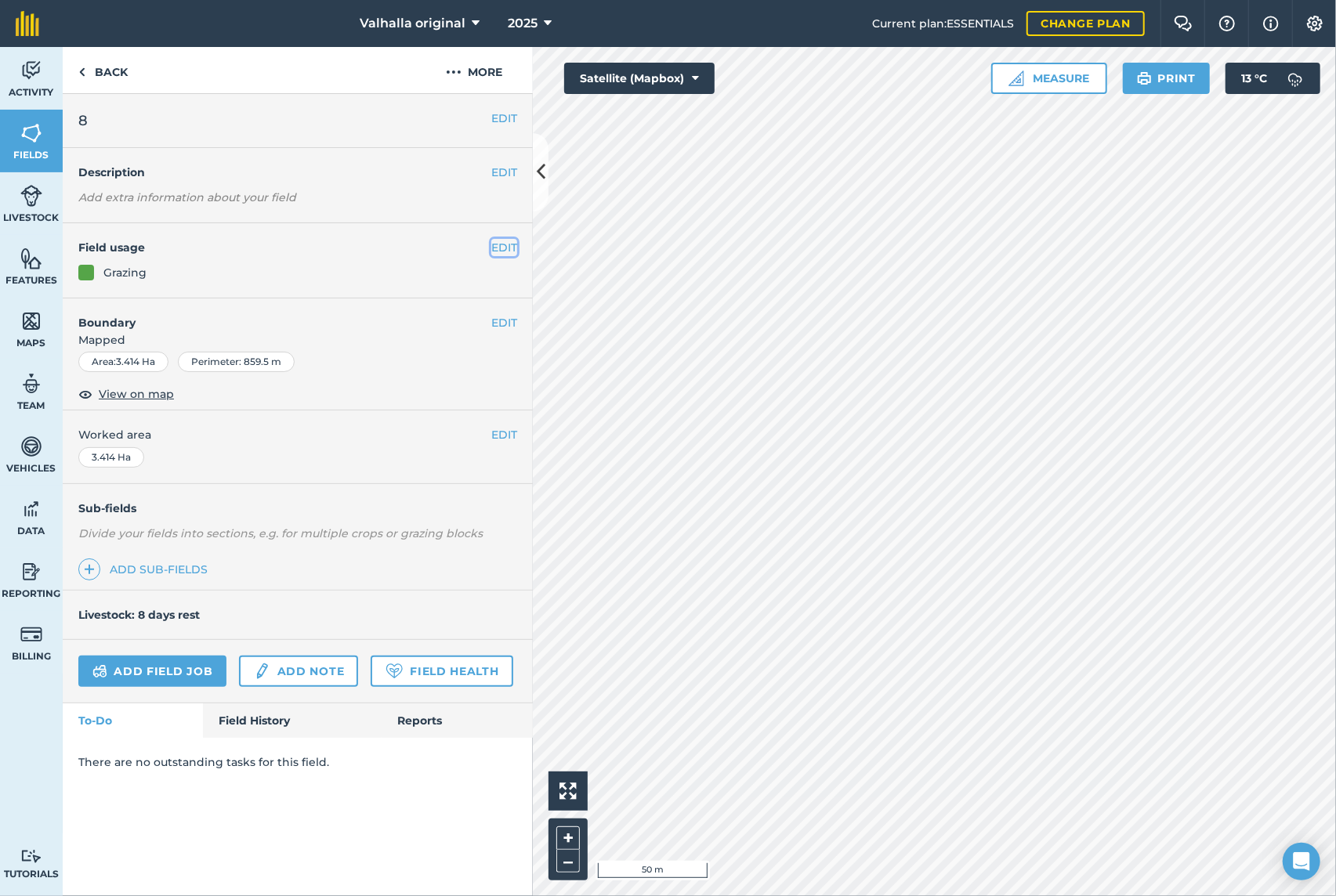
click at [504, 243] on button "EDIT" at bounding box center [504, 247] width 26 height 17
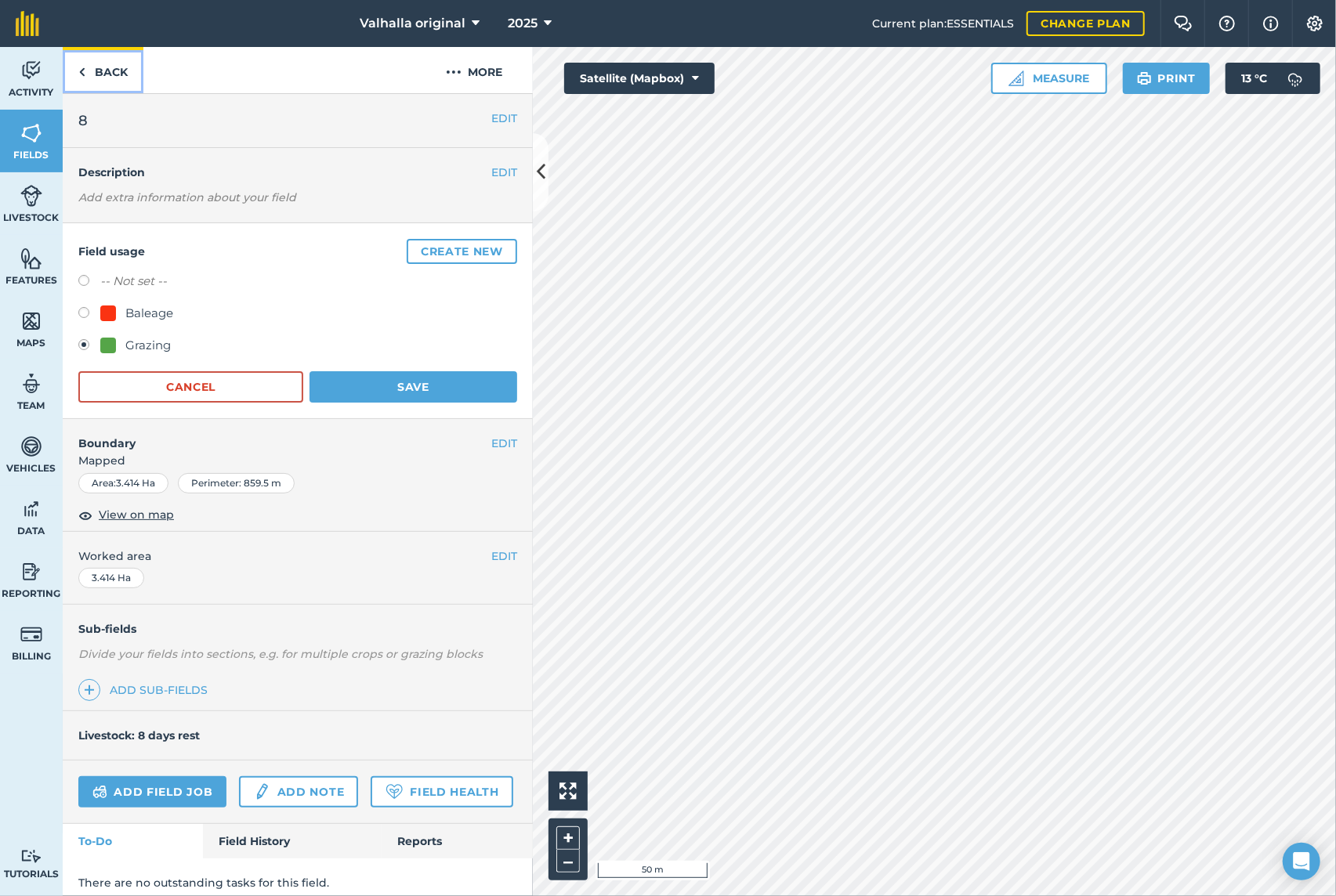
click at [91, 71] on link "Back" at bounding box center [103, 70] width 81 height 47
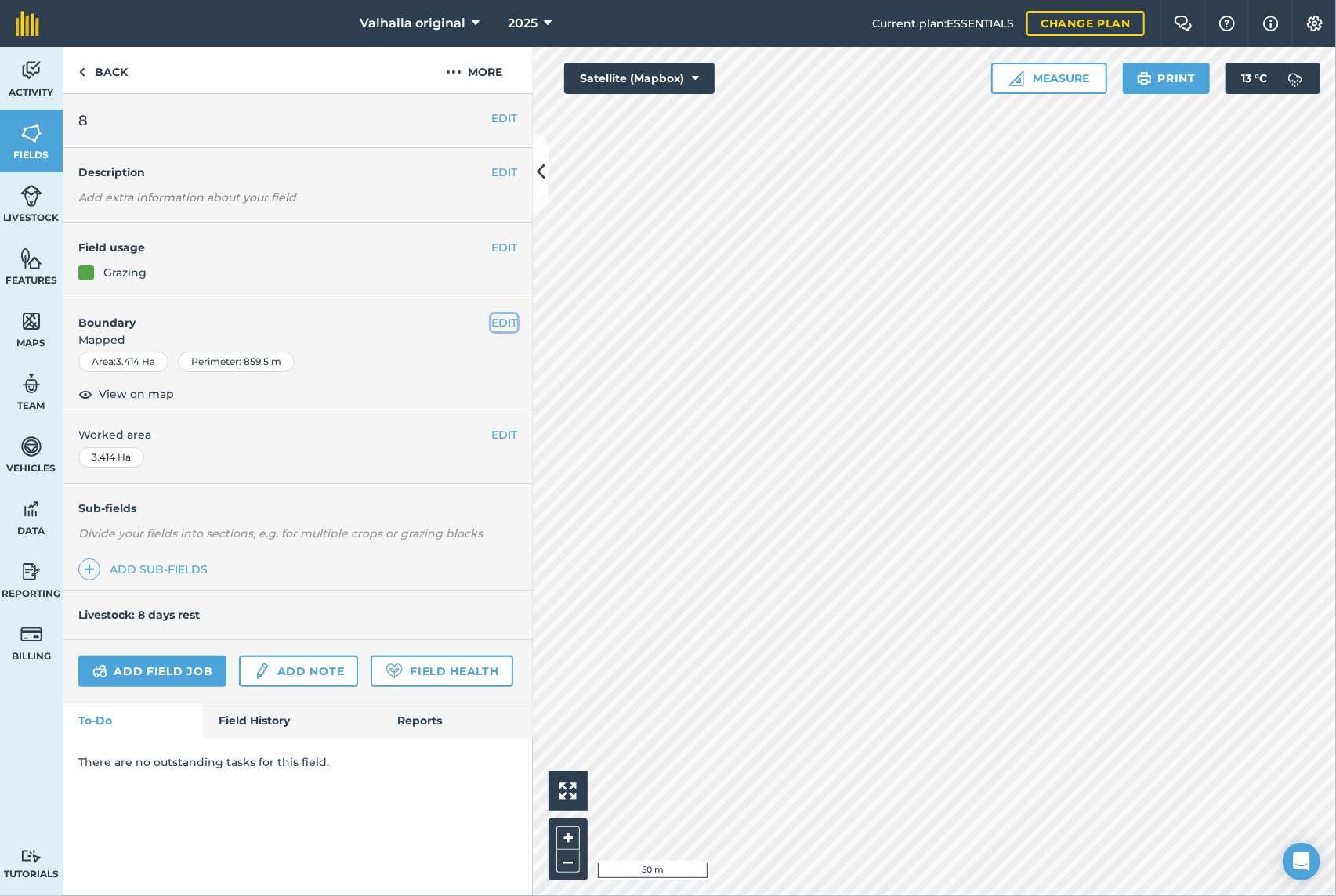
click at [508, 320] on button "EDIT" at bounding box center [504, 323] width 26 height 17
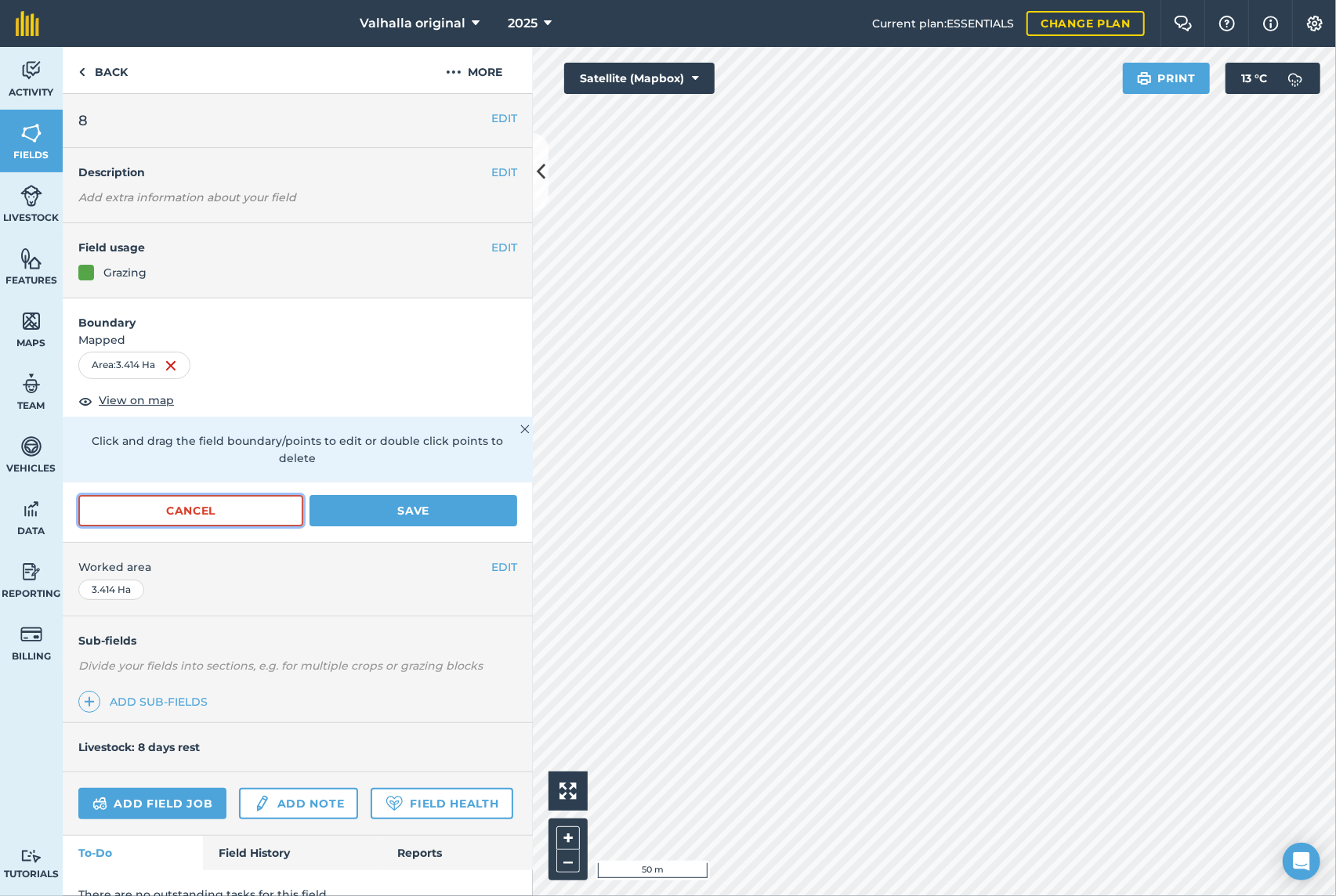
click at [264, 509] on button "Cancel" at bounding box center [190, 511] width 225 height 31
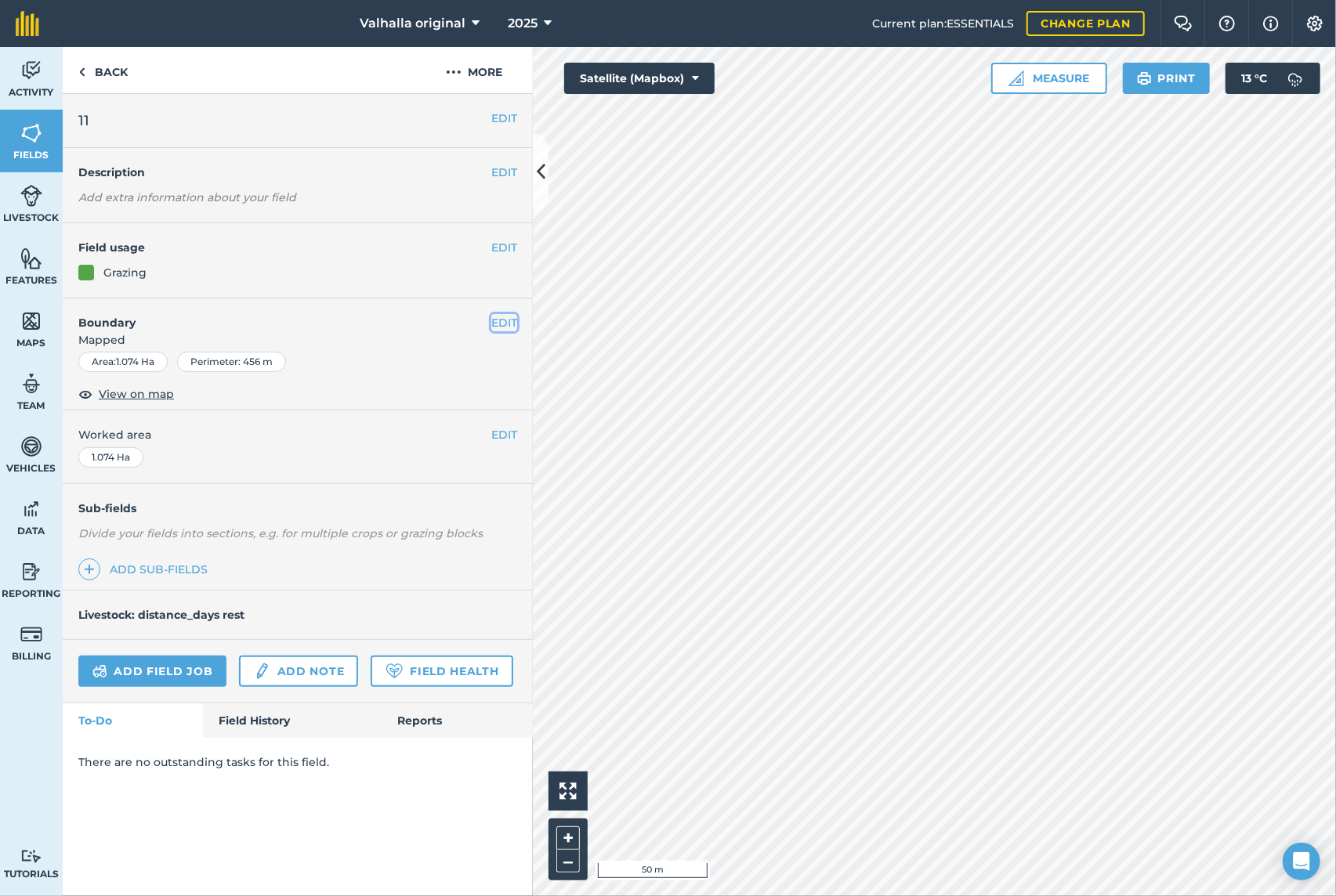
click at [501, 319] on button "EDIT" at bounding box center [504, 323] width 26 height 17
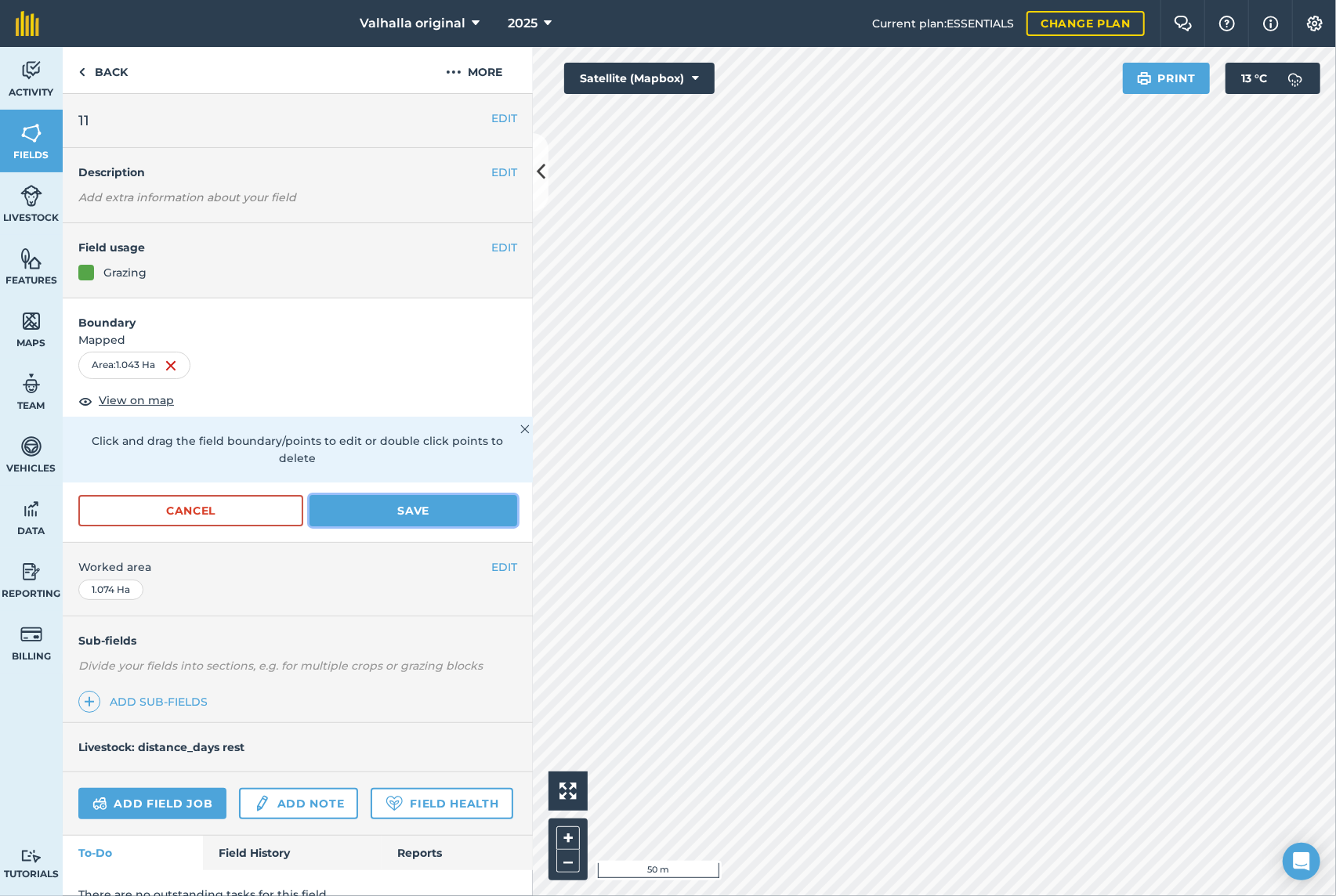
click at [434, 508] on button "Save" at bounding box center [413, 511] width 208 height 31
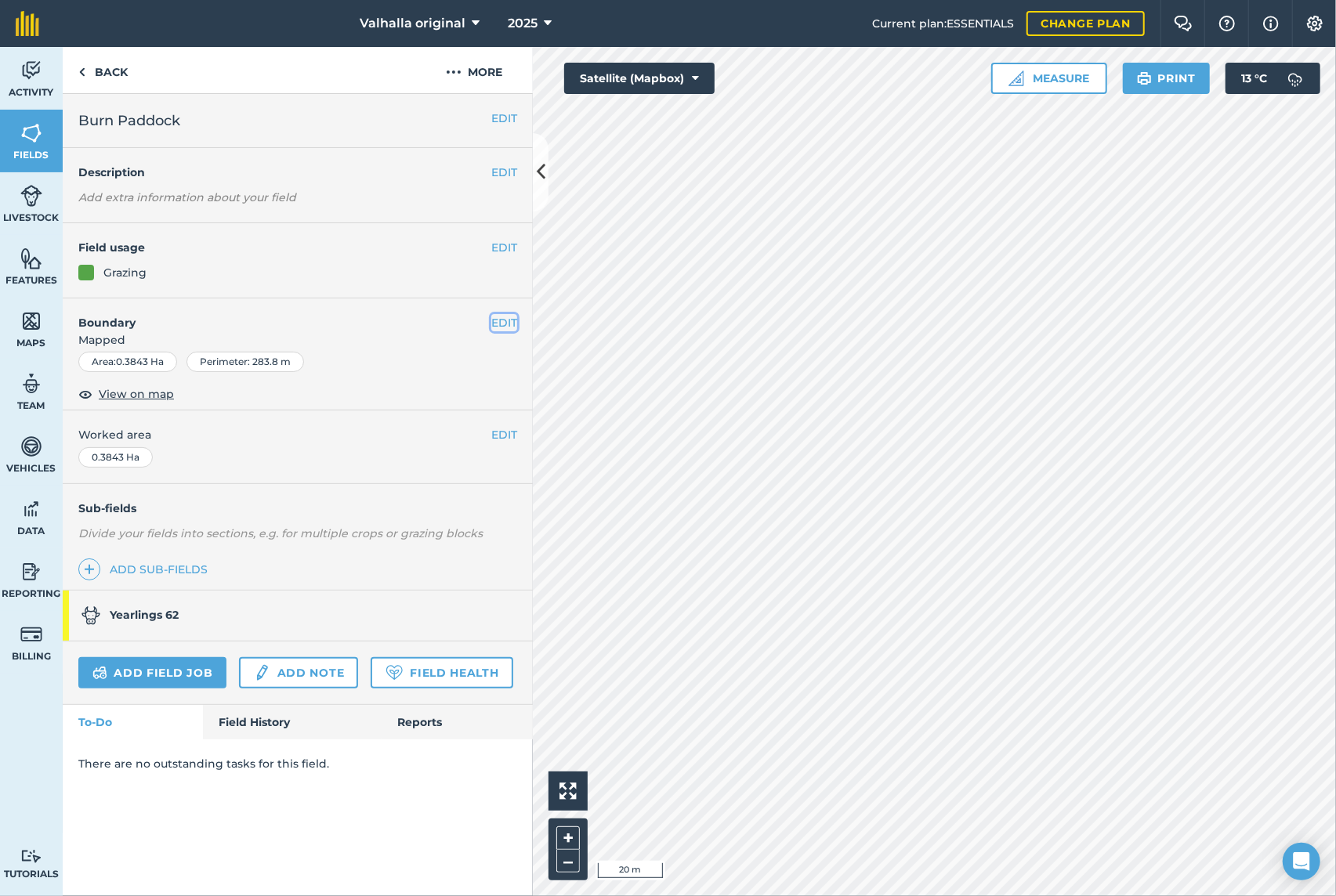
click at [503, 320] on button "EDIT" at bounding box center [504, 323] width 26 height 17
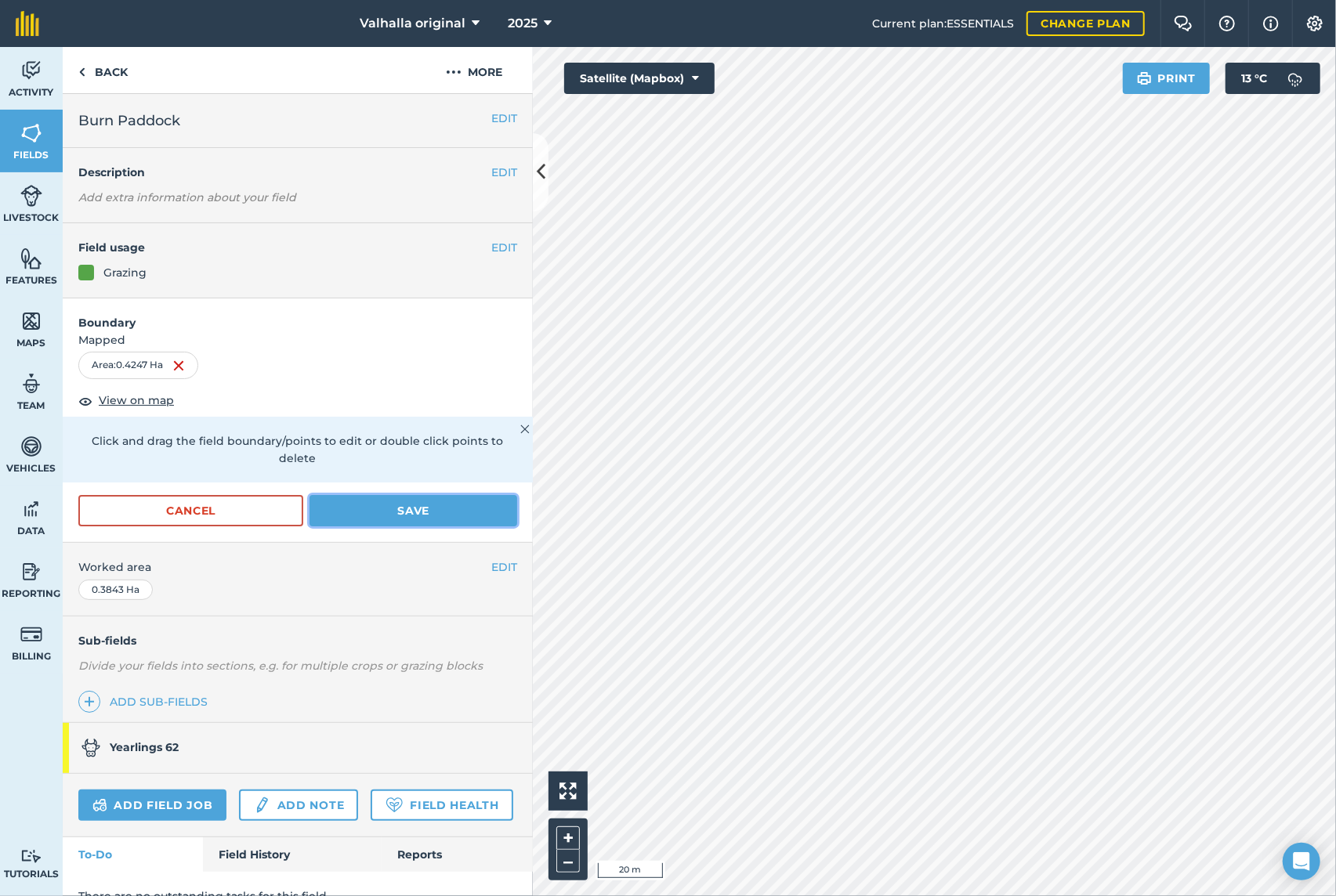
click at [418, 510] on button "Save" at bounding box center [413, 511] width 208 height 31
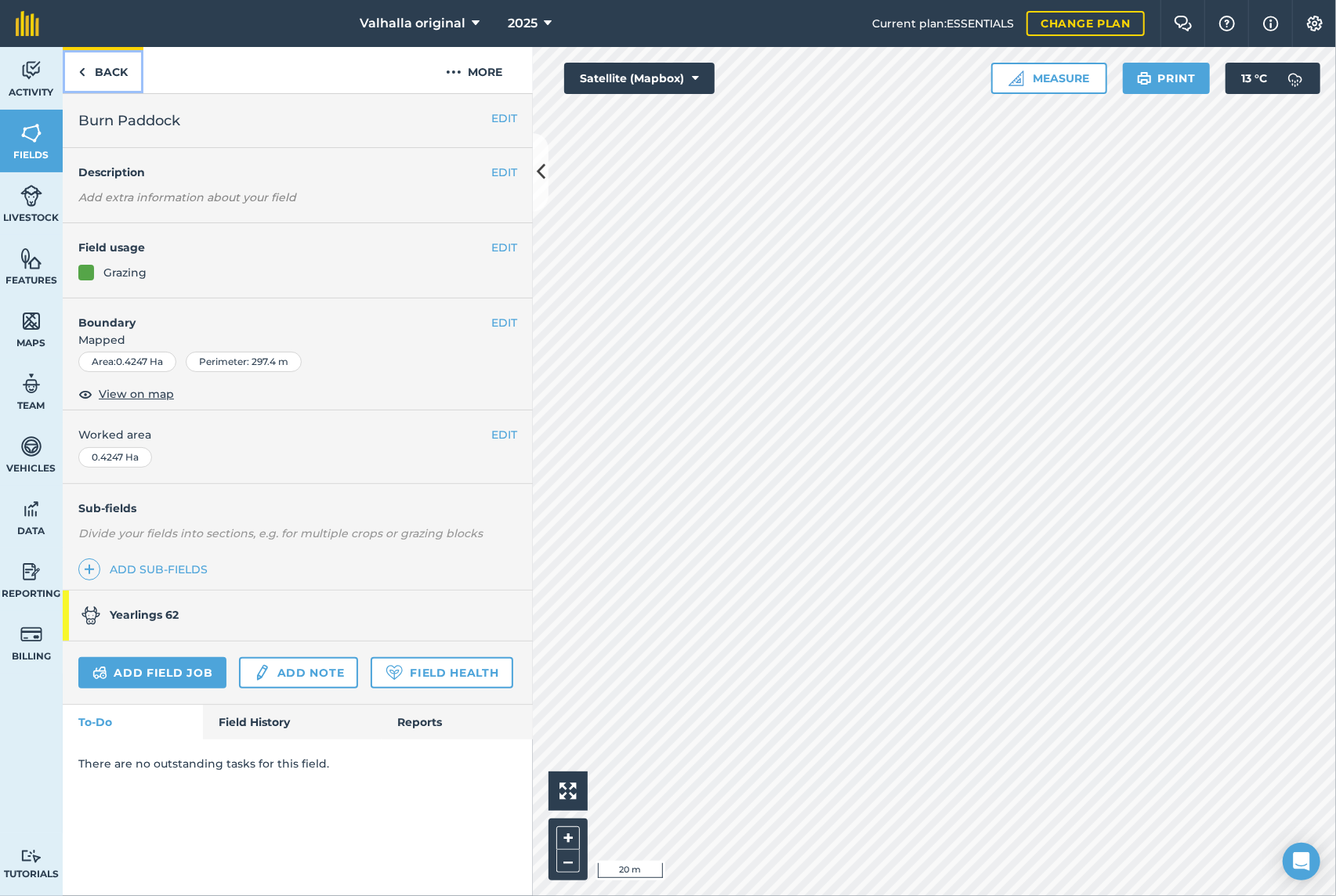
click at [98, 72] on link "Back" at bounding box center [103, 70] width 81 height 47
